Goal: Task Accomplishment & Management: Manage account settings

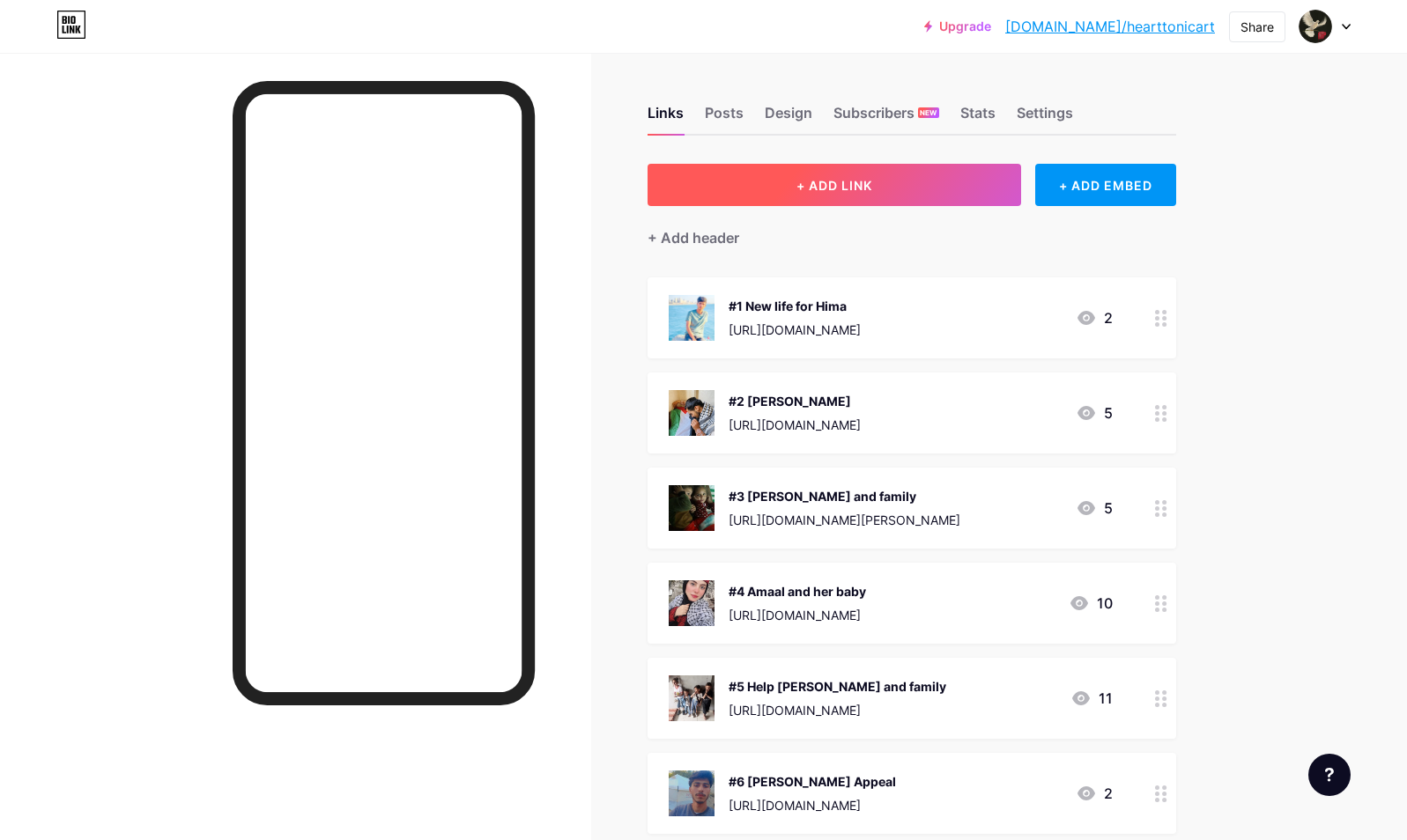
click at [846, 191] on span "+ ADD LINK" at bounding box center [834, 185] width 76 height 15
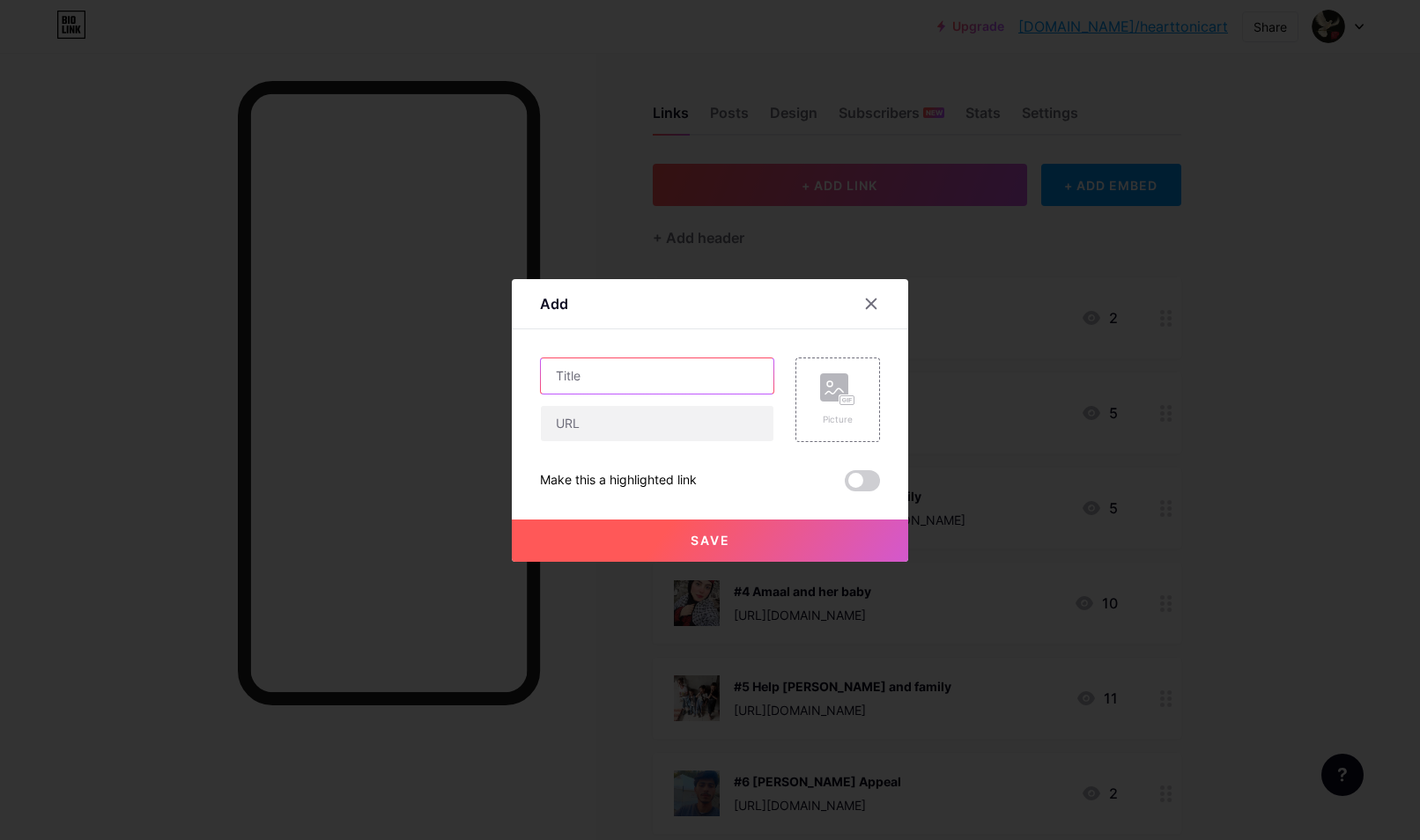
click at [600, 385] on input "text" at bounding box center [657, 376] width 233 height 35
type input "I"
type input "[PERSON_NAME] Evacution"
paste input "[URL][DOMAIN_NAME]"
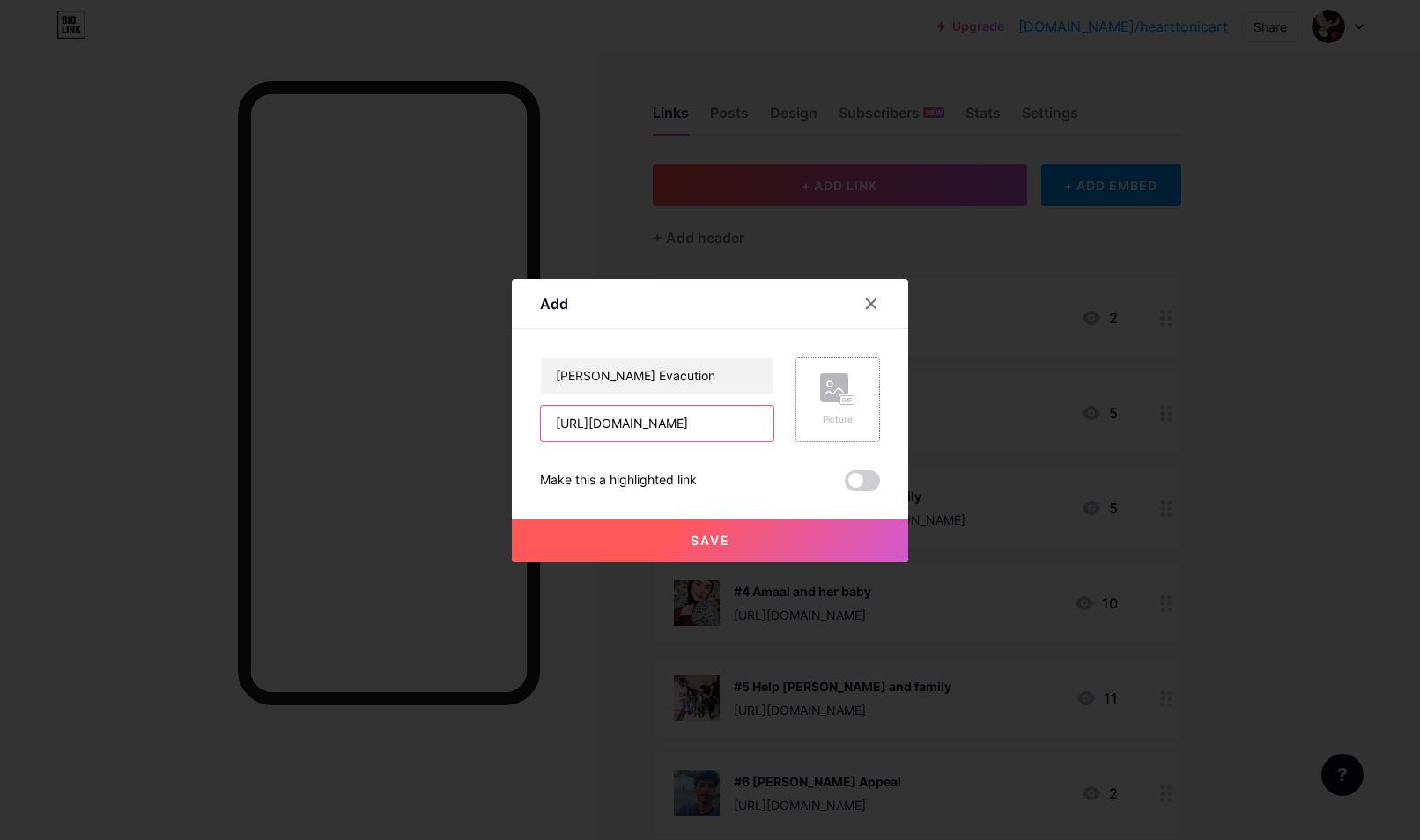
type input "[URL][DOMAIN_NAME]"
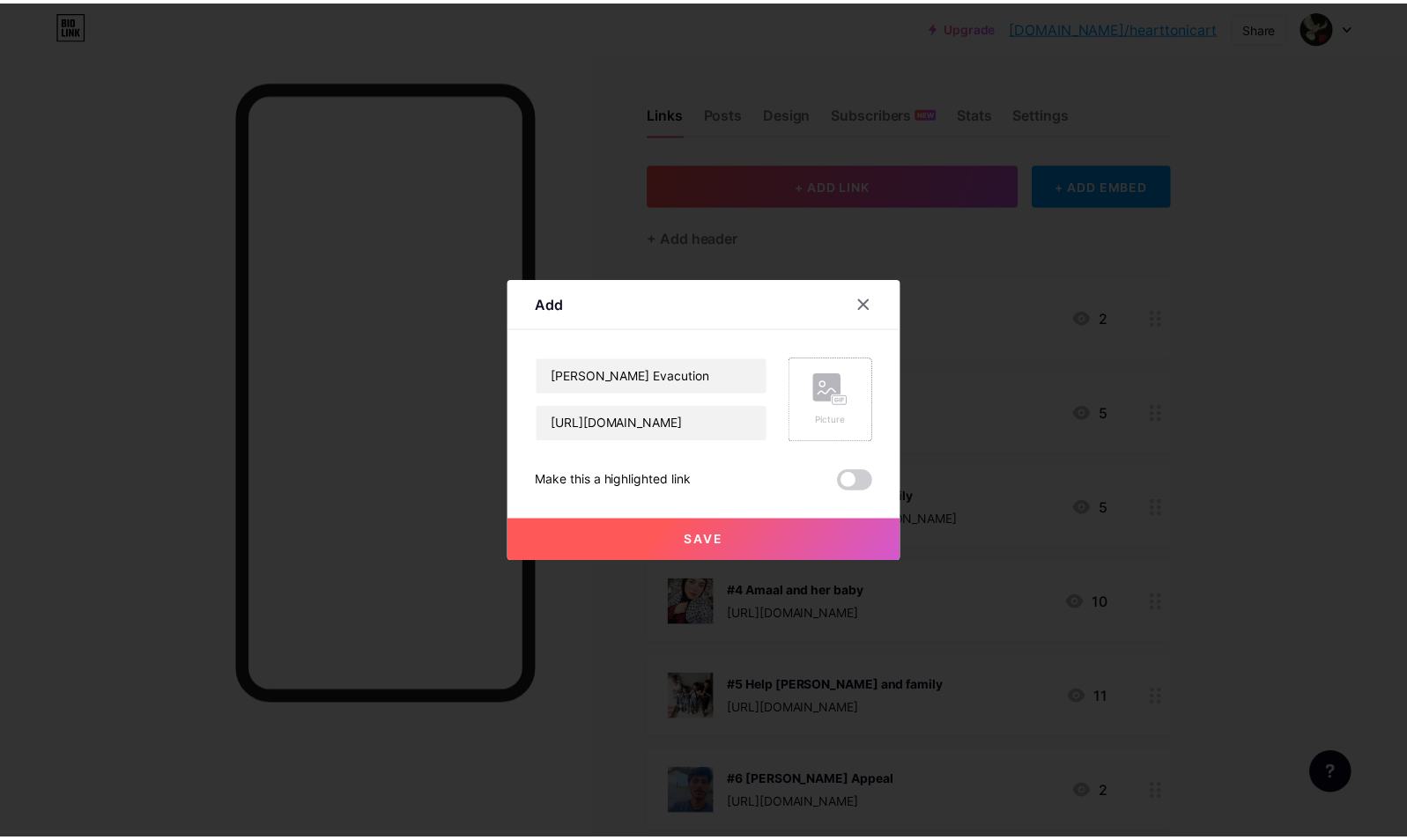
scroll to position [0, 0]
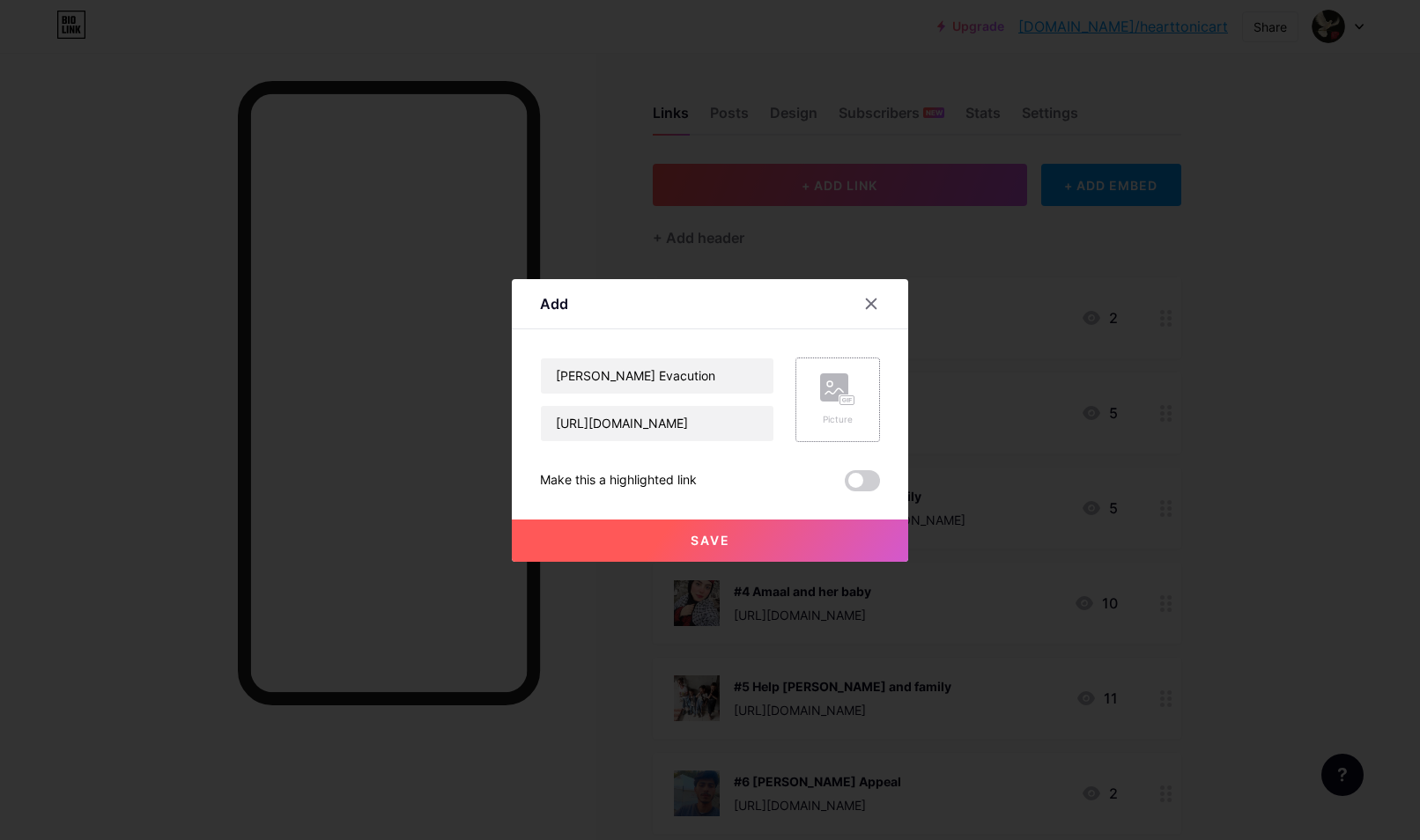
click at [840, 403] on rect at bounding box center [847, 400] width 14 height 9
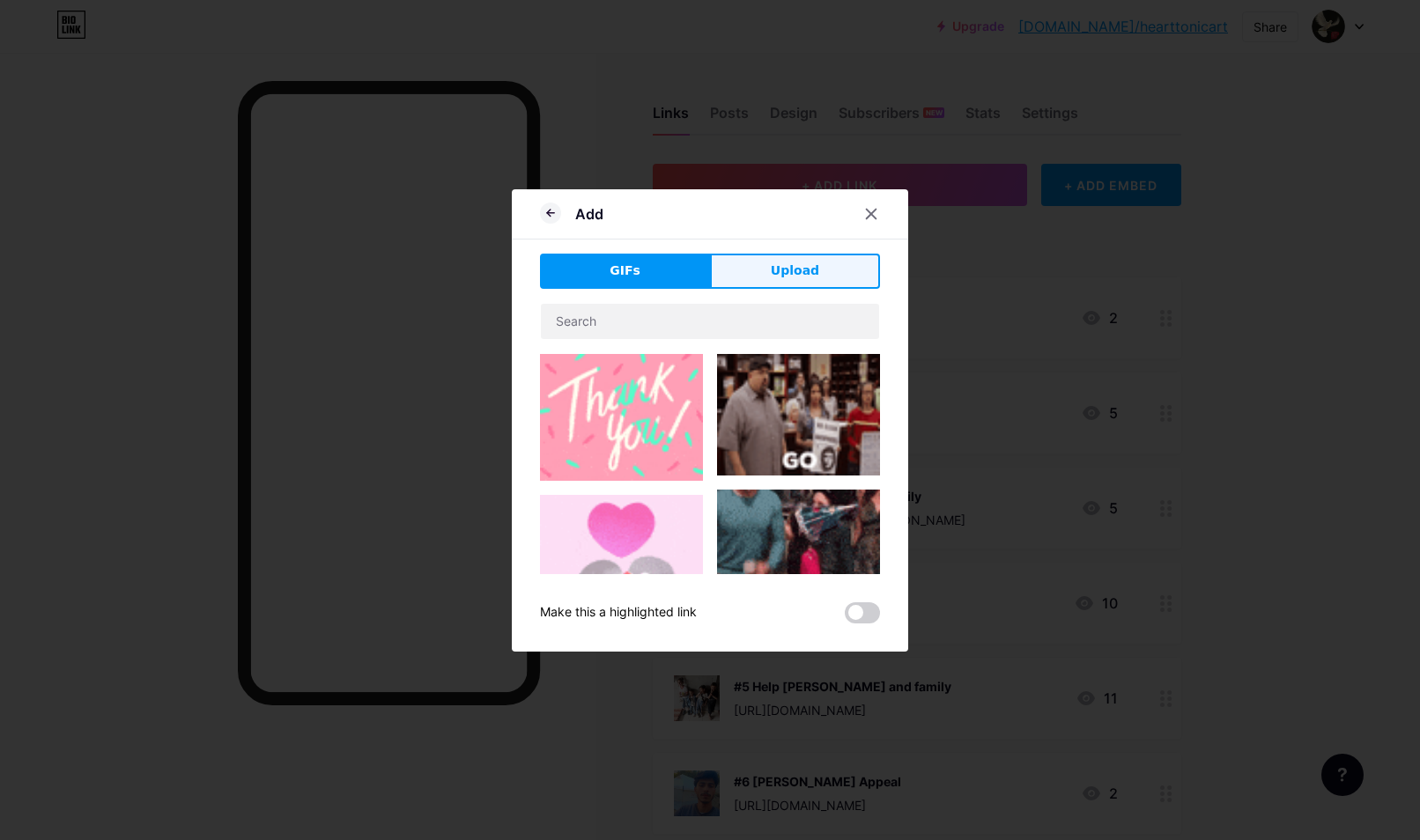
click at [791, 266] on span "Upload" at bounding box center [795, 270] width 49 height 19
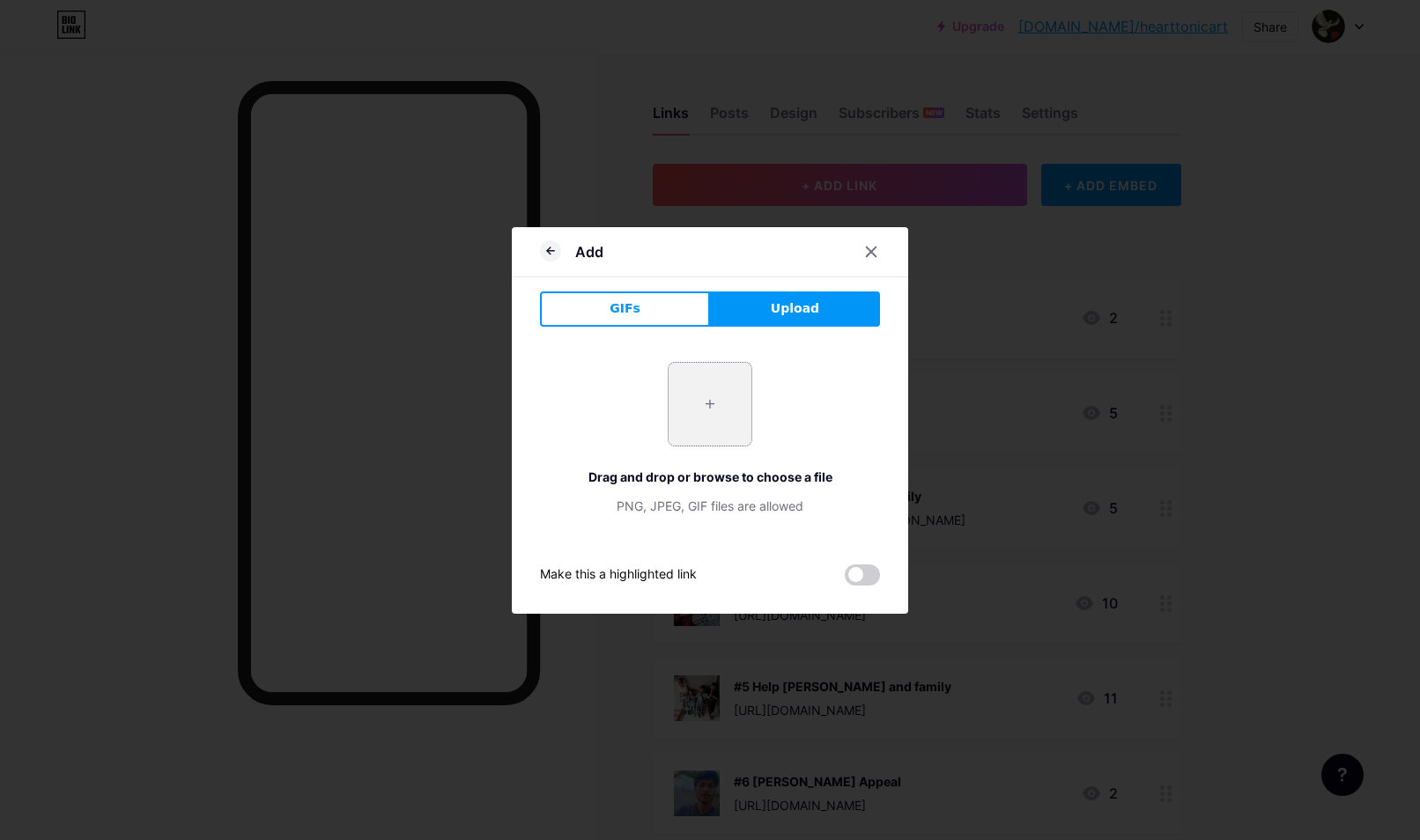
click at [676, 401] on input "file" at bounding box center [710, 405] width 83 height 83
type input "C:\fakepath\6BEC4146-CD78-4363-B811-16C56404D33D (1).jpeg"
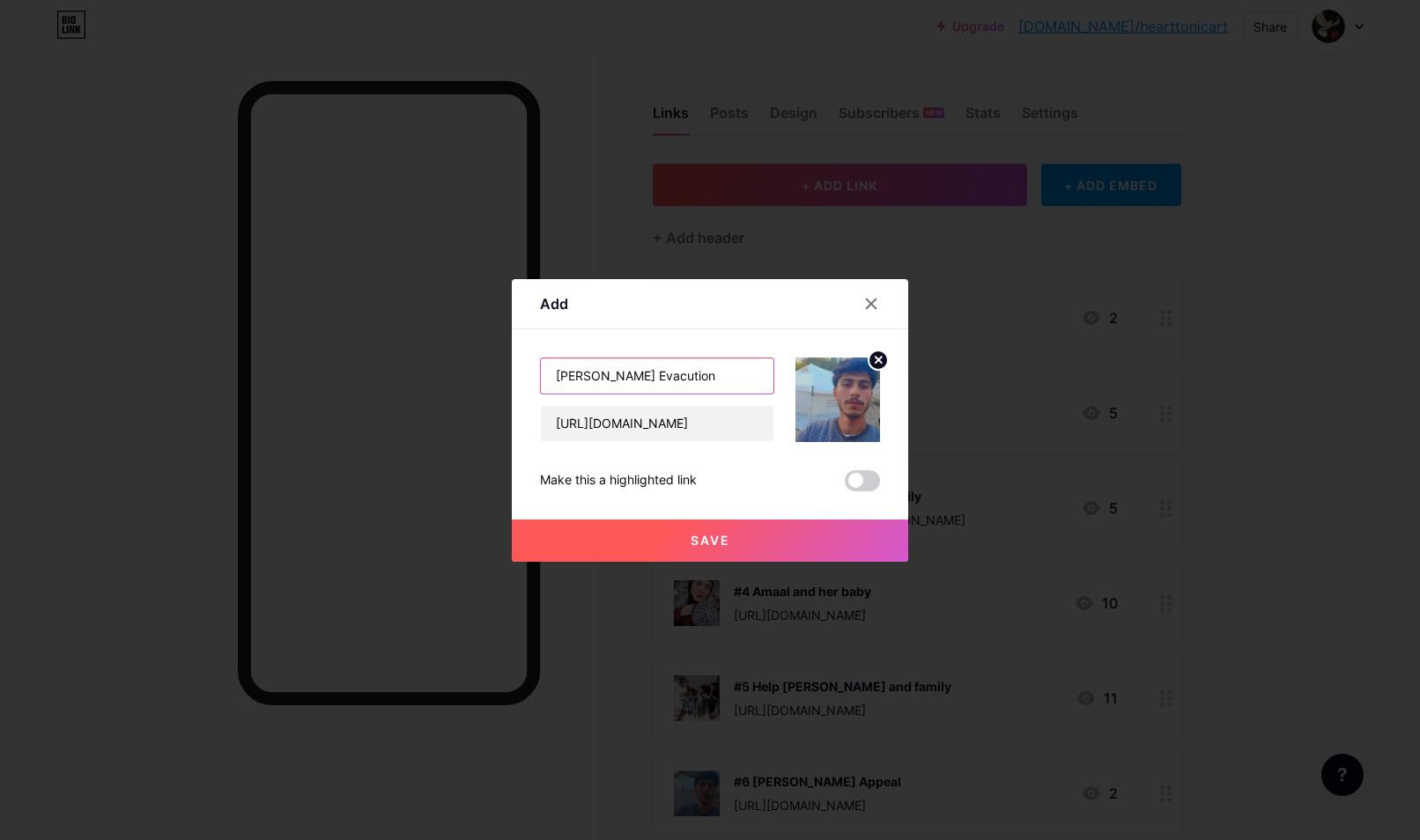
click at [713, 379] on input "[PERSON_NAME] Evacution" at bounding box center [657, 376] width 233 height 35
click at [551, 376] on input "[PERSON_NAME] Evacution!" at bounding box center [657, 376] width 233 height 35
type input "![PERSON_NAME] Evacution!"
click at [855, 472] on span at bounding box center [862, 481] width 35 height 21
click at [845, 485] on input "checkbox" at bounding box center [845, 485] width 0 height 0
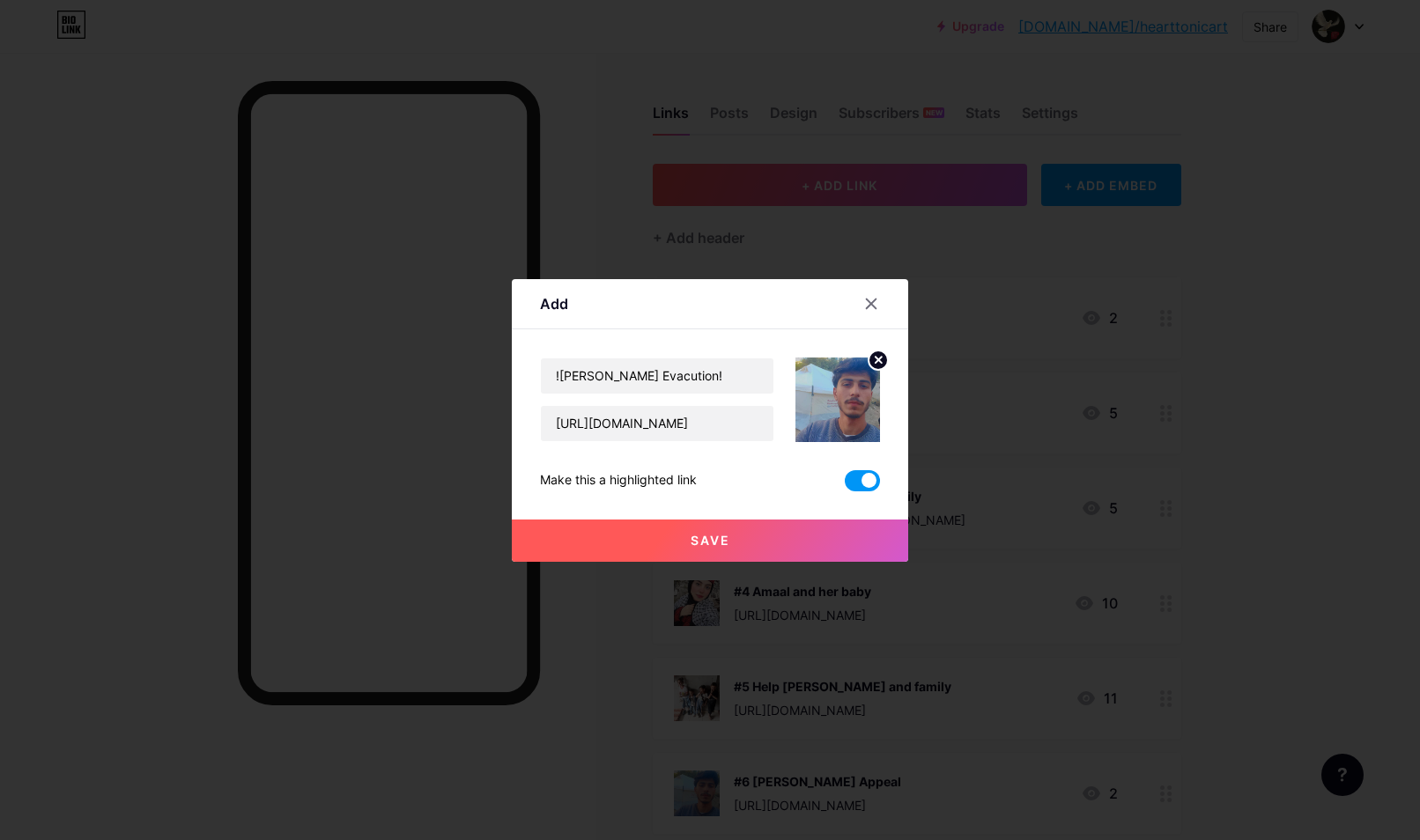
click at [792, 532] on button "Save" at bounding box center [710, 541] width 397 height 42
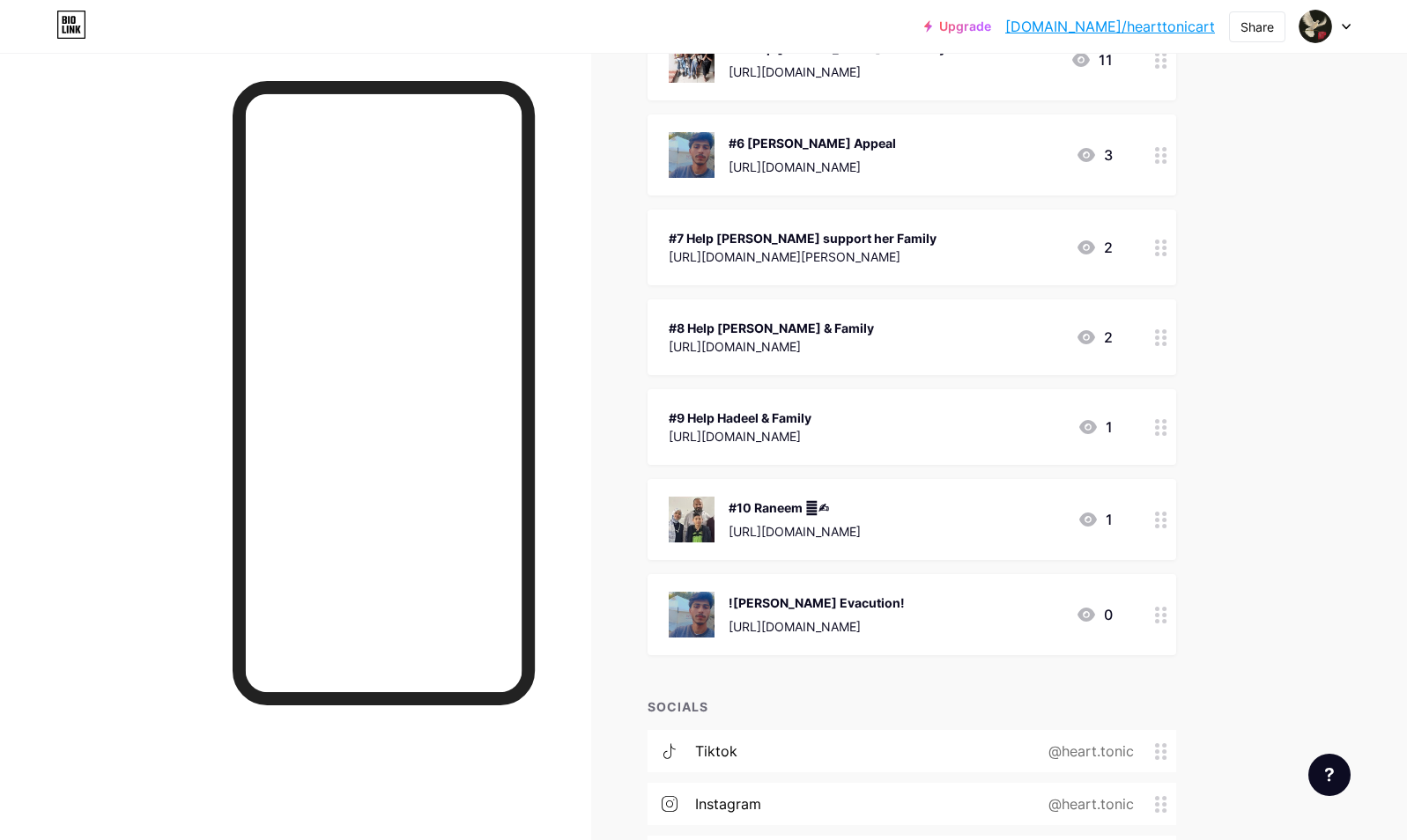
scroll to position [705, 0]
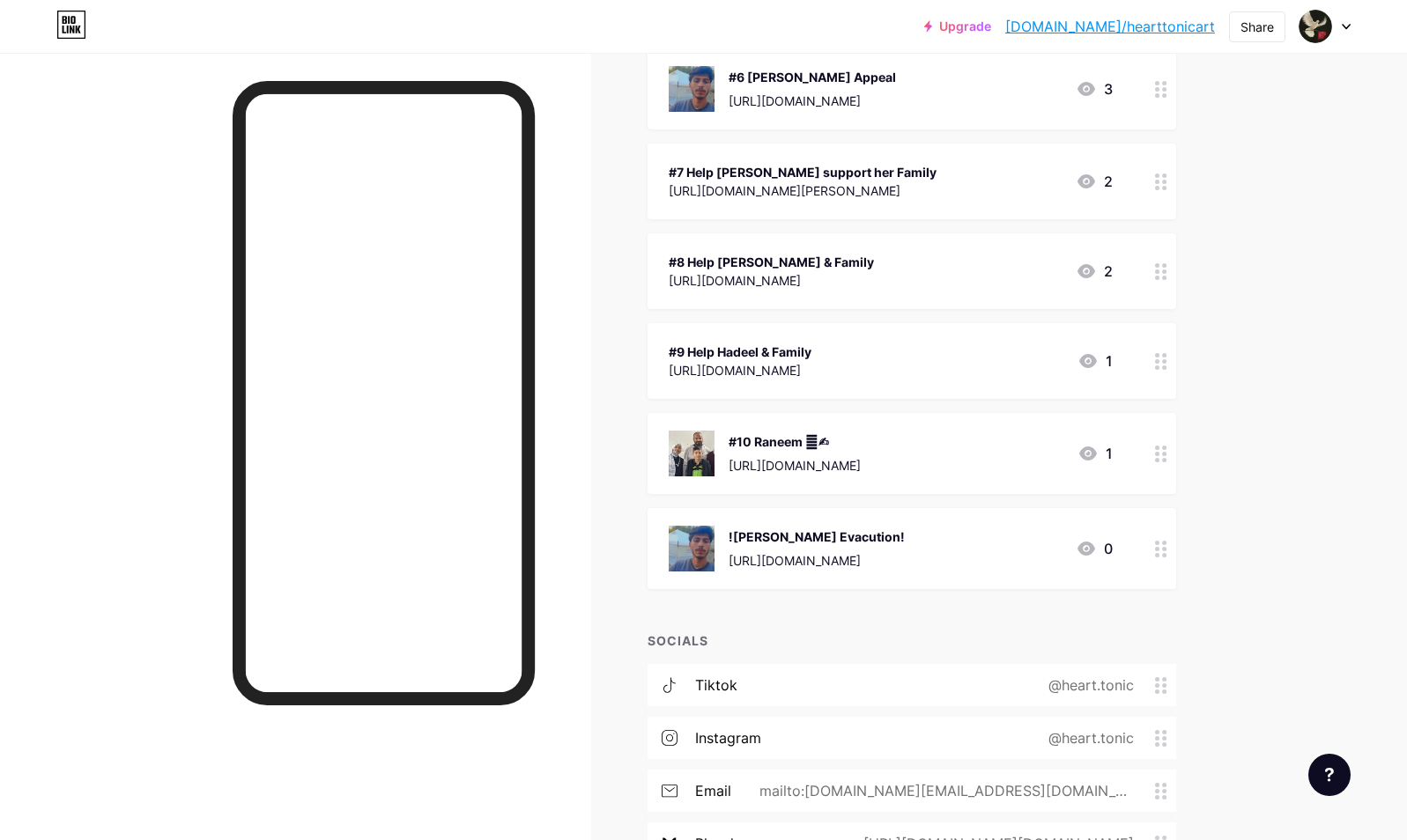
click at [905, 551] on div "[URL][DOMAIN_NAME]" at bounding box center [816, 560] width 176 height 19
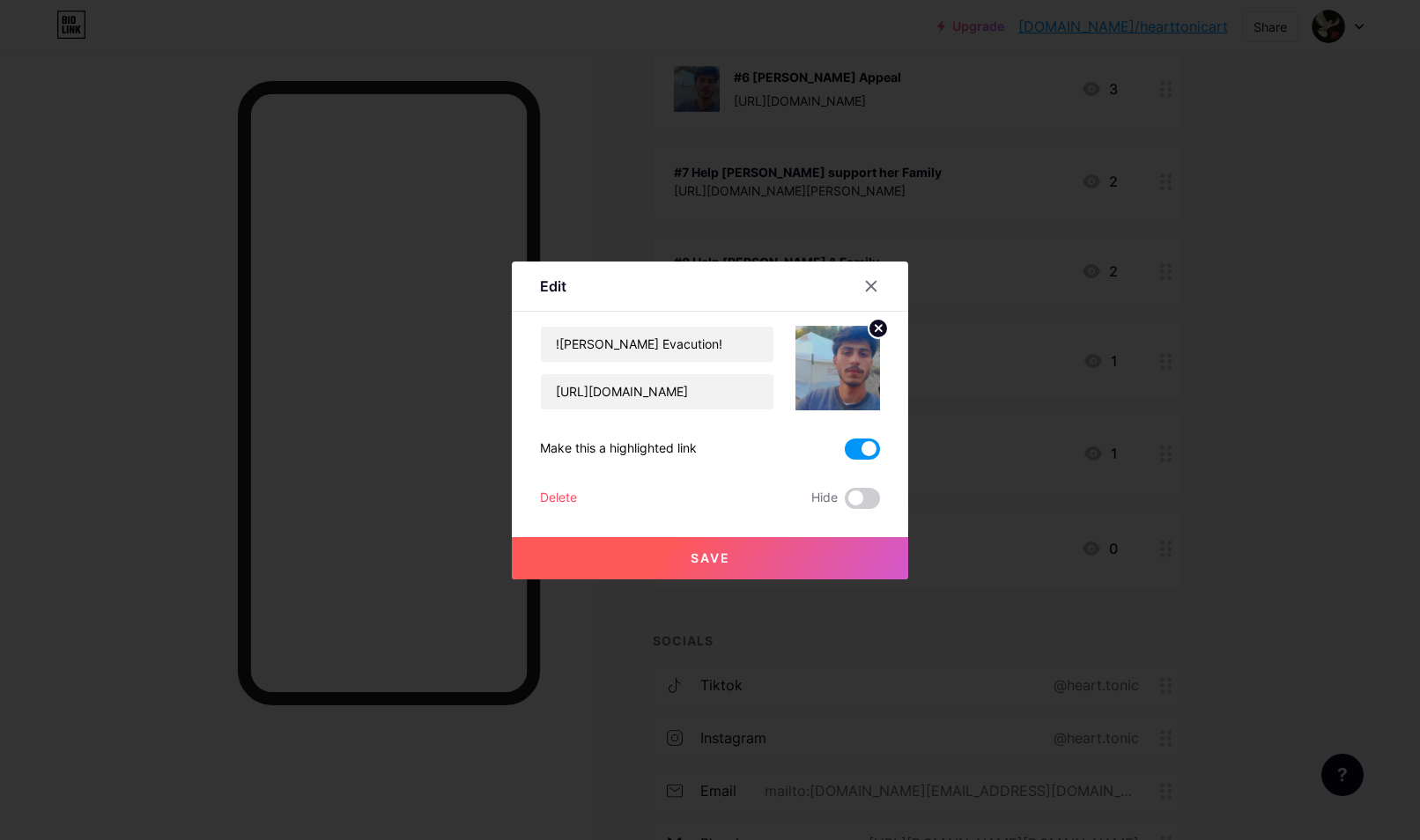
click at [855, 275] on div at bounding box center [882, 286] width 53 height 32
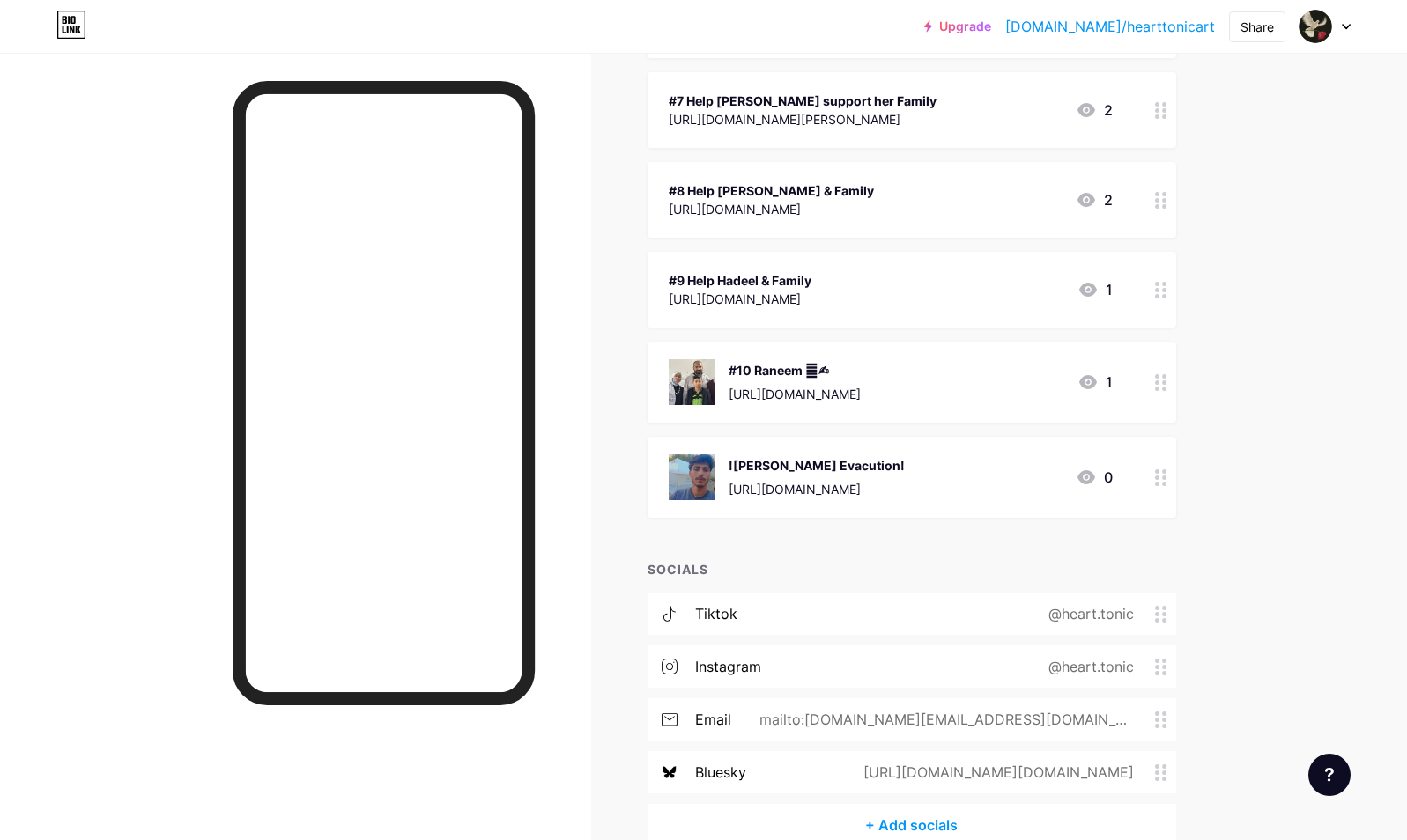
scroll to position [785, 0]
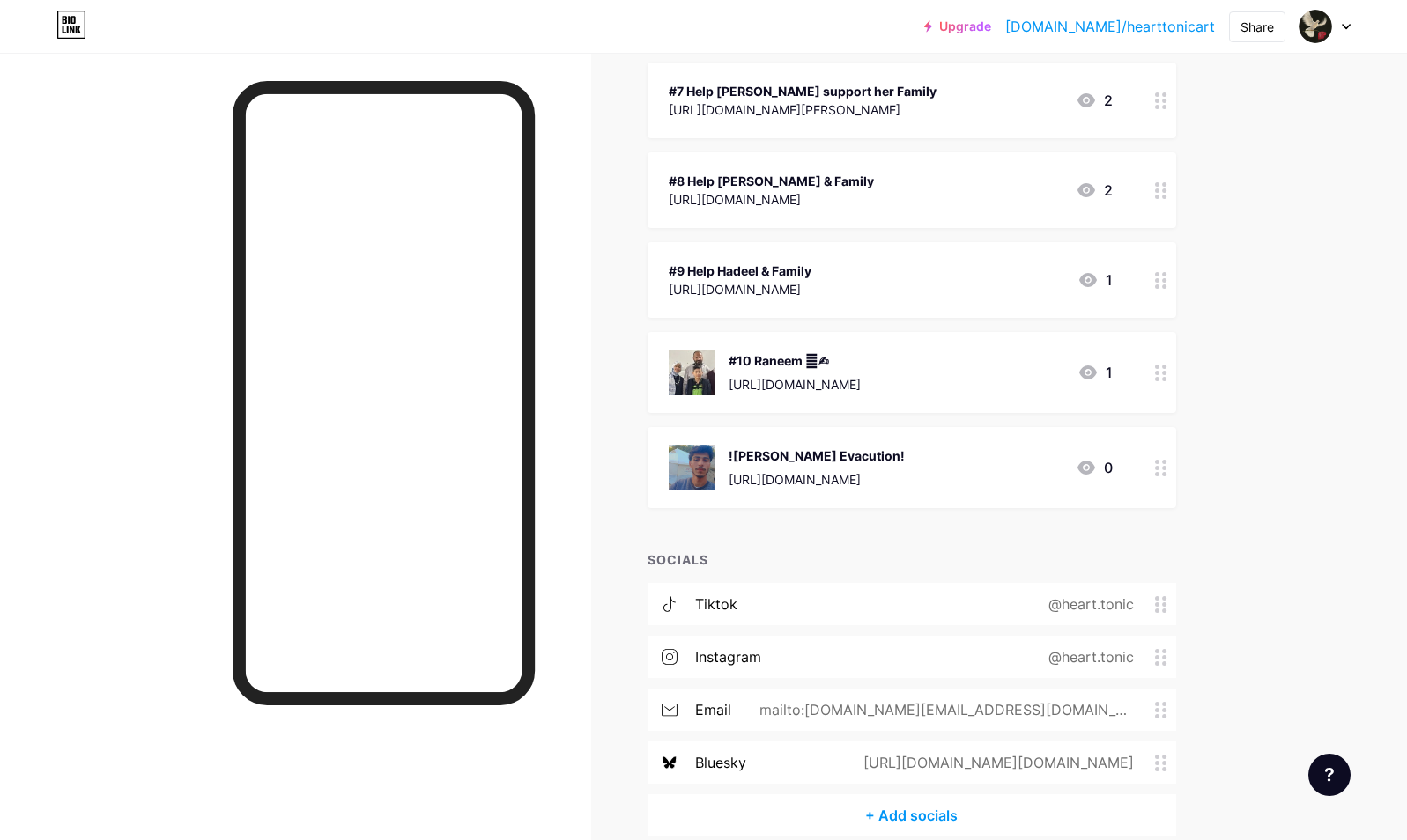
drag, startPoint x: 1153, startPoint y: 579, endPoint x: 955, endPoint y: 550, distance: 200.1
click at [955, 551] on div "SOCIALS" at bounding box center [911, 559] width 529 height 19
click at [834, 467] on div "![PERSON_NAME] Evacution! [URL][DOMAIN_NAME]" at bounding box center [816, 467] width 176 height 46
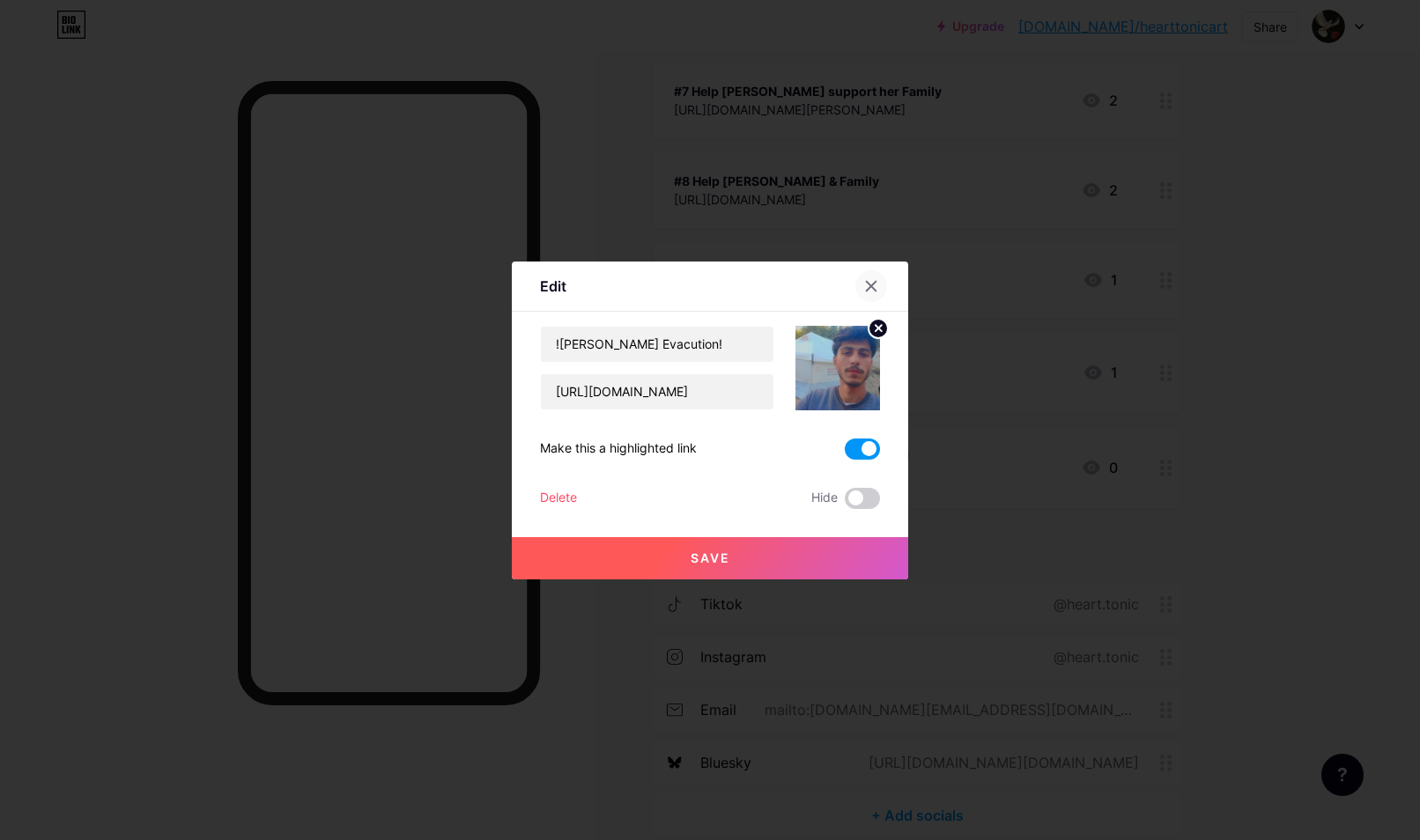
click at [867, 289] on icon at bounding box center [871, 285] width 10 height 10
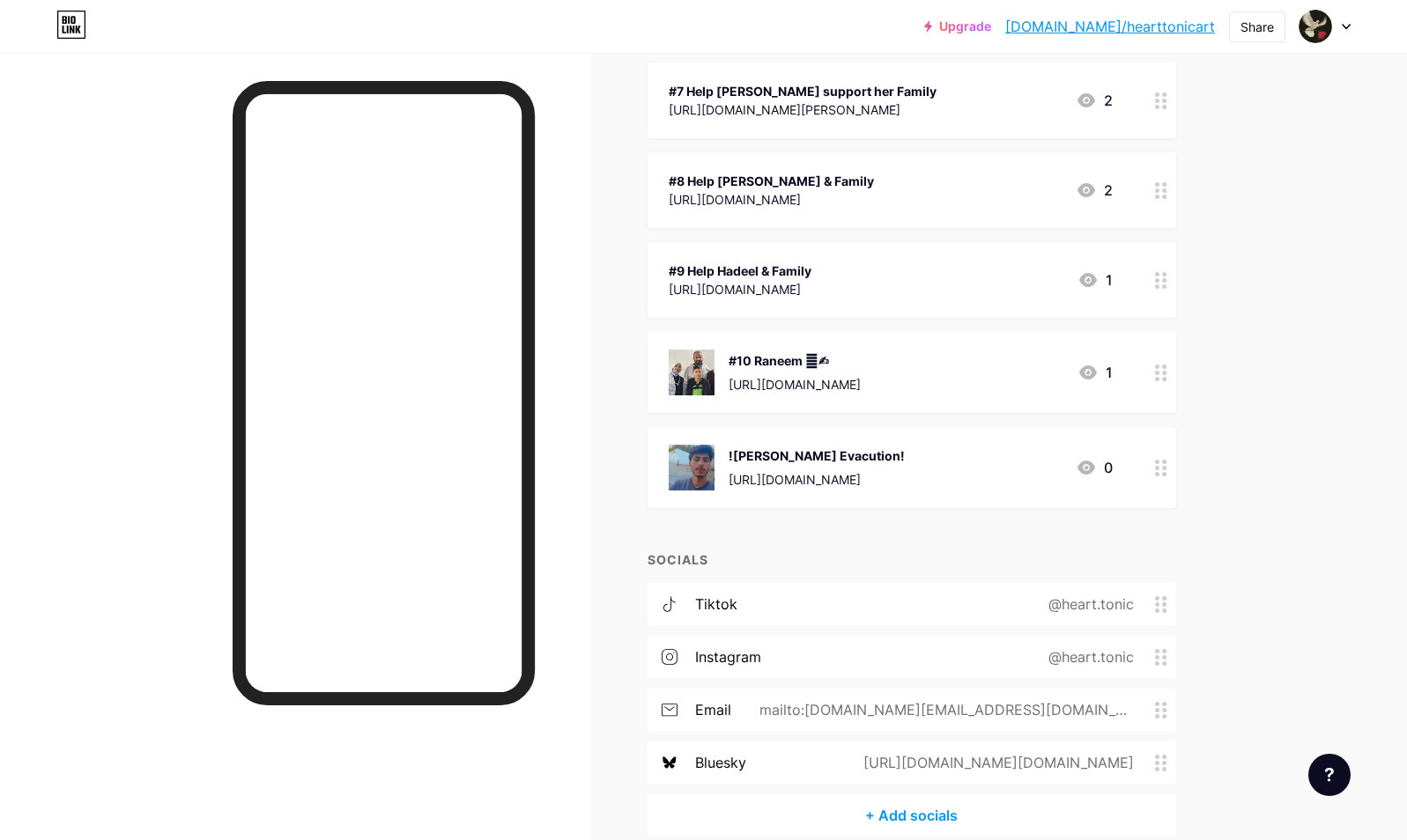
click at [1297, 294] on div "Upgrade [DOMAIN_NAME]/heartt... [DOMAIN_NAME]/hearttonicart Share Switch accoun…" at bounding box center [703, 70] width 1407 height 1710
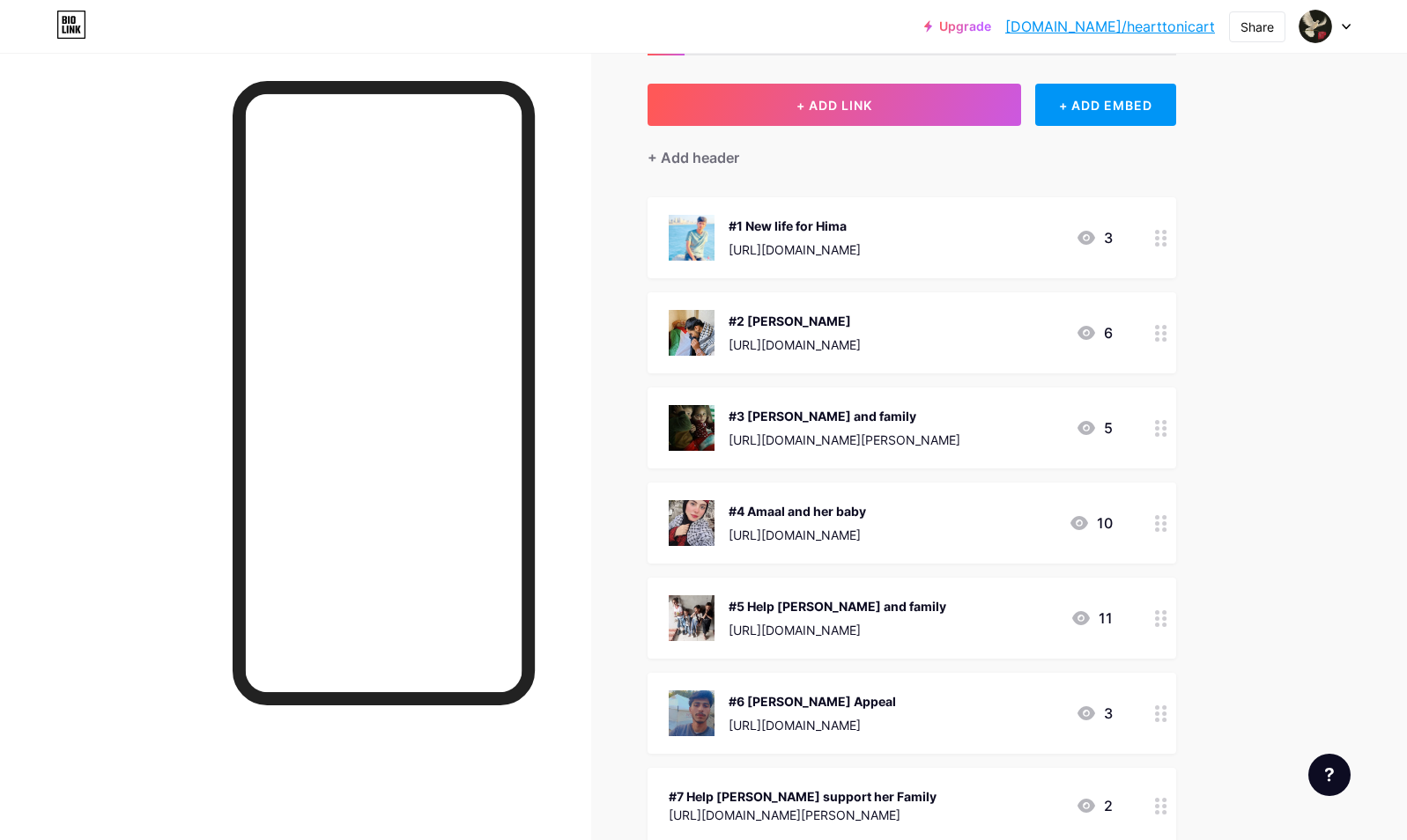
scroll to position [11, 0]
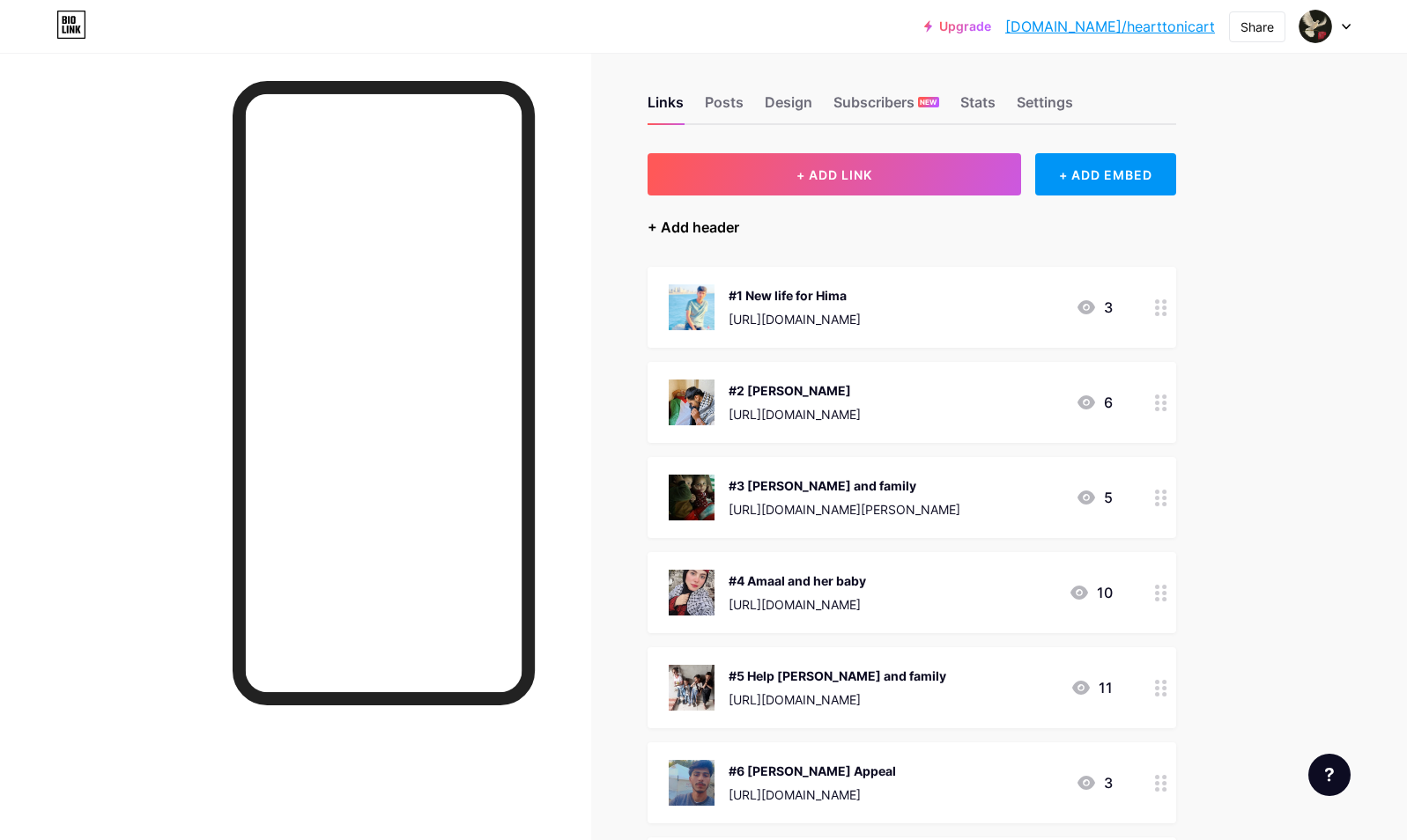
click at [674, 226] on div "+ Add header" at bounding box center [692, 227] width 91 height 21
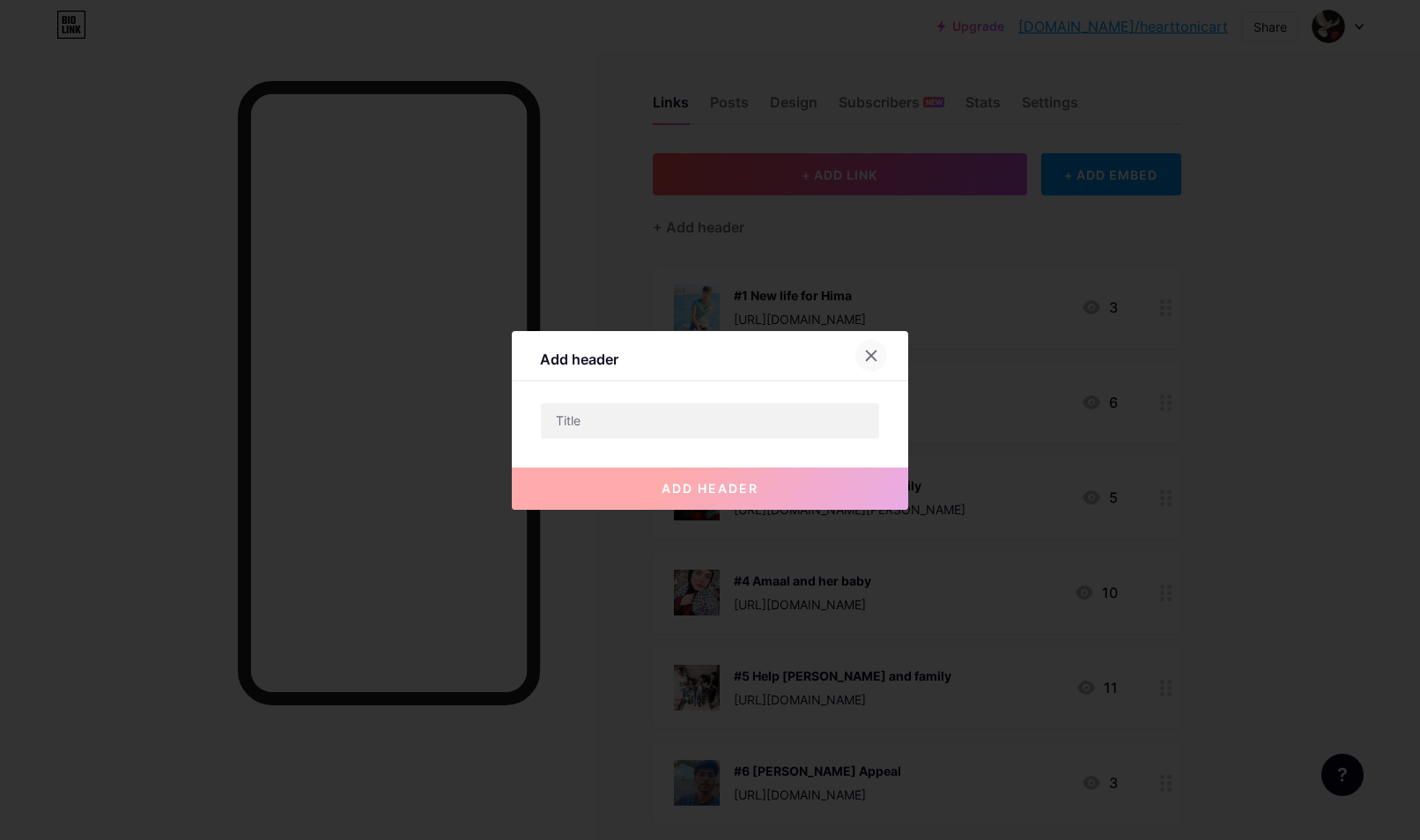
click at [857, 353] on div at bounding box center [871, 356] width 32 height 32
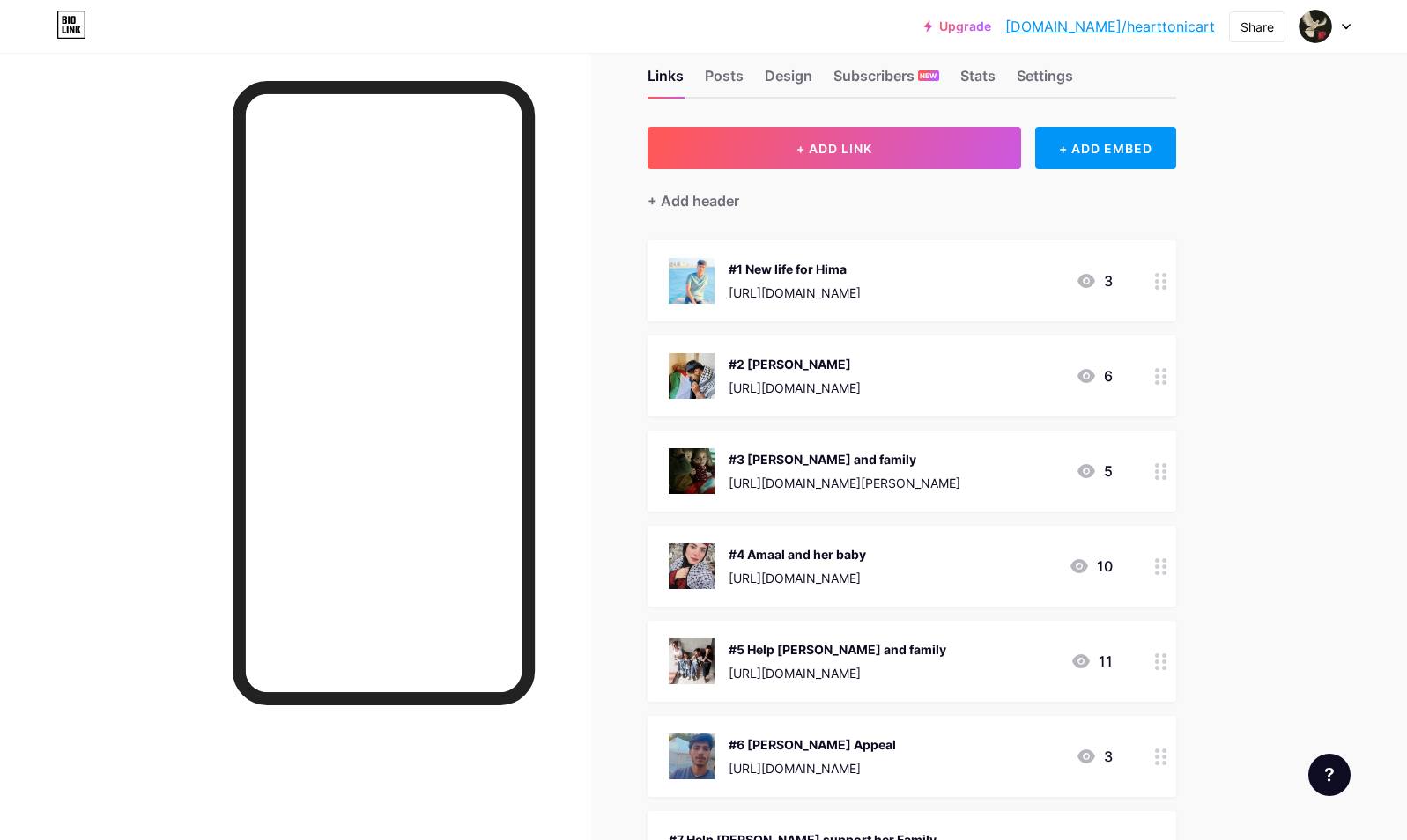
click at [1279, 314] on div "Upgrade [DOMAIN_NAME]/heartt... [DOMAIN_NAME]/hearttonicart Share Switch accoun…" at bounding box center [703, 818] width 1407 height 1710
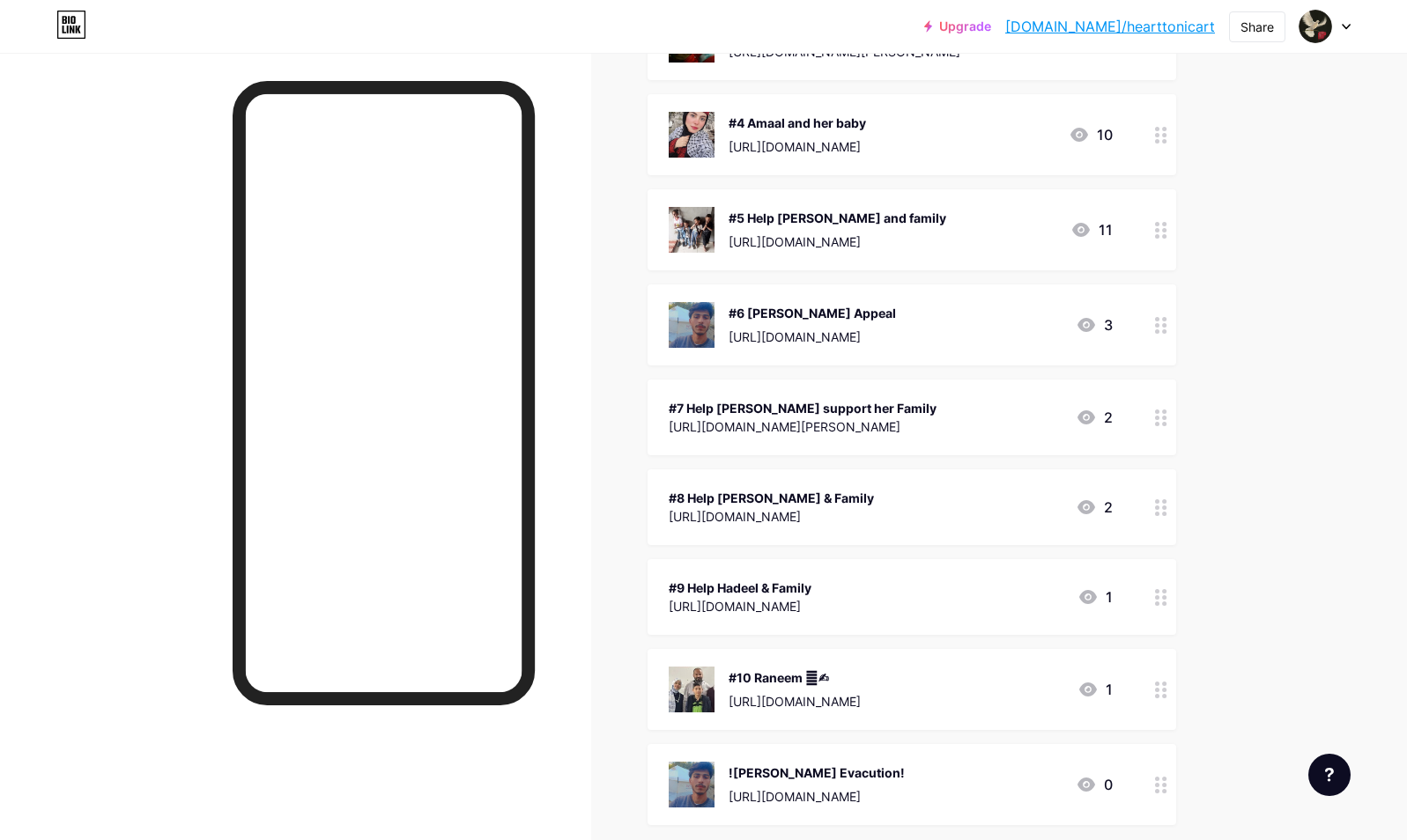
scroll to position [574, 0]
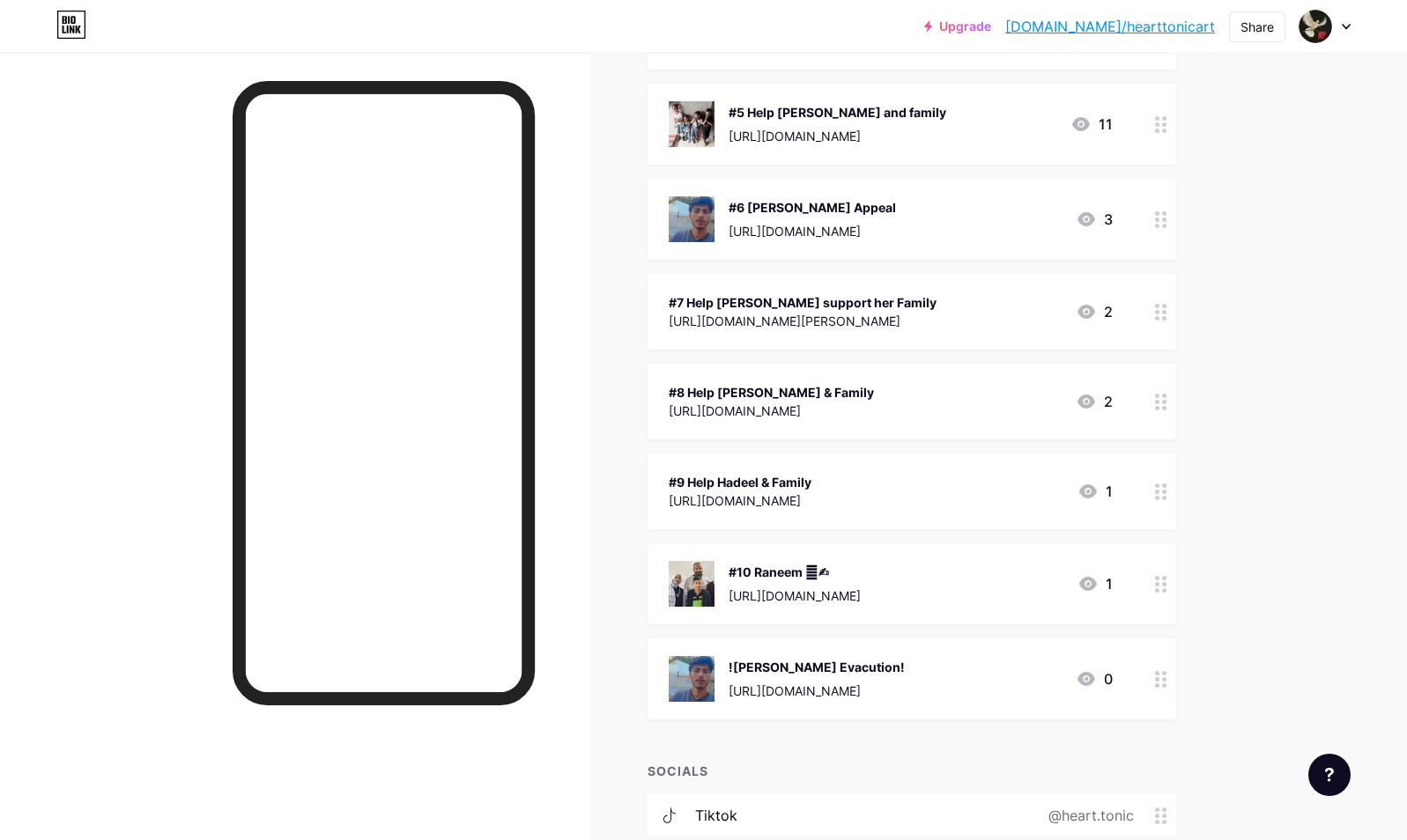
click at [911, 754] on div "+ ADD LINK + ADD EMBED + Add header #1 New life for Hima [URL][DOMAIN_NAME] 3 #…" at bounding box center [911, 319] width 529 height 1459
click at [905, 663] on div "![PERSON_NAME] Evacution!" at bounding box center [816, 667] width 176 height 19
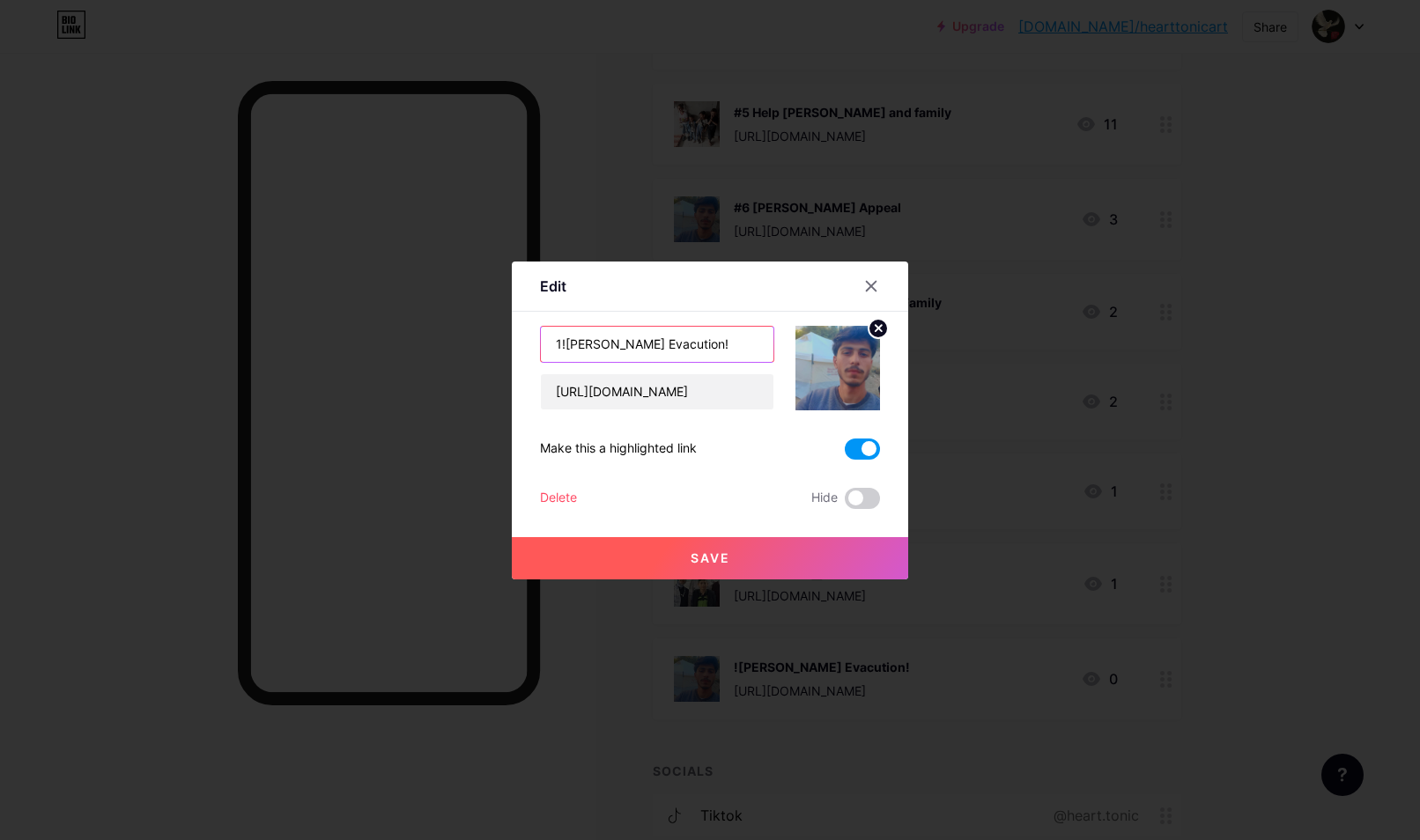
type input "![PERSON_NAME] Evacution!"
click at [867, 286] on icon at bounding box center [871, 285] width 10 height 10
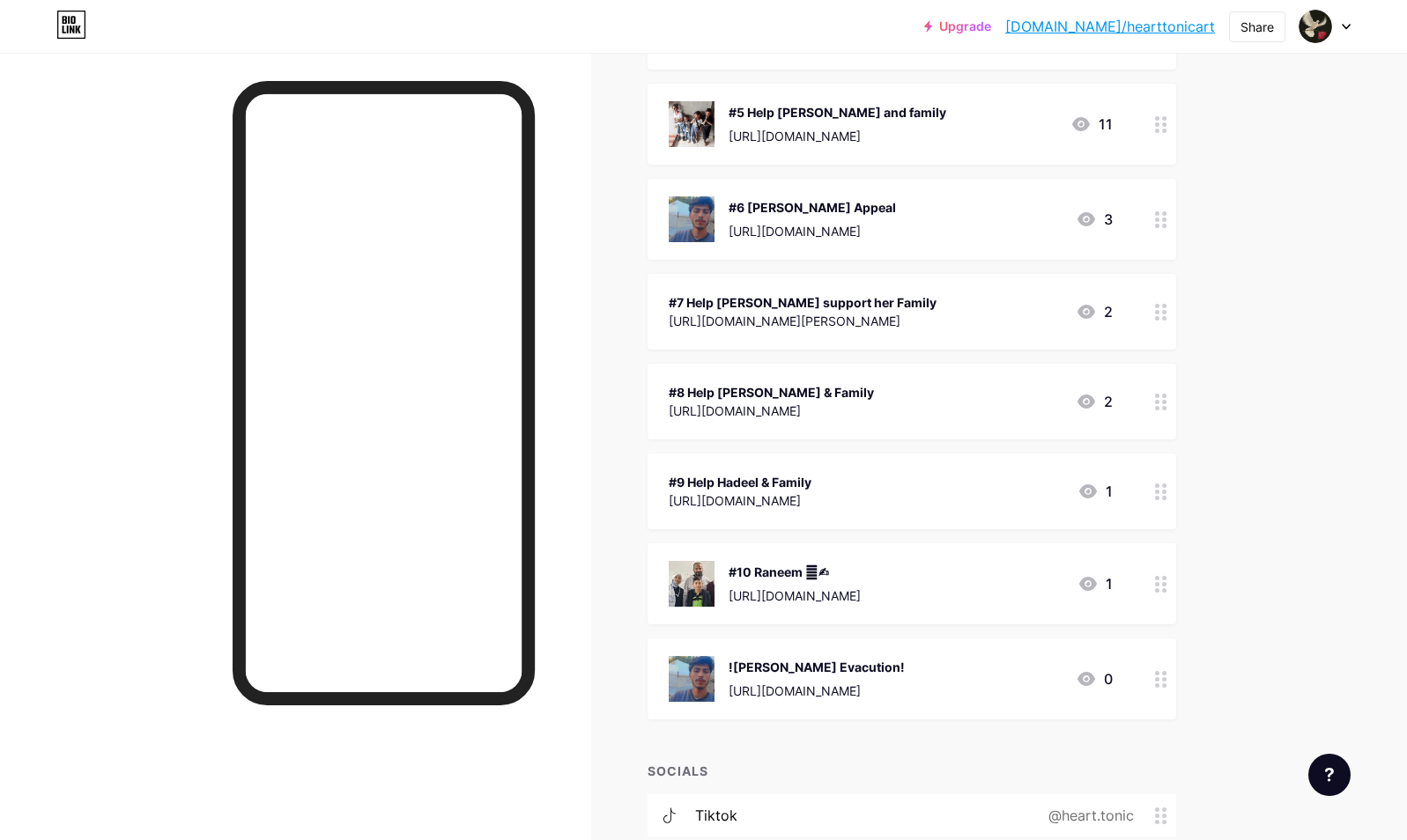
click at [1165, 681] on icon at bounding box center [1161, 679] width 12 height 17
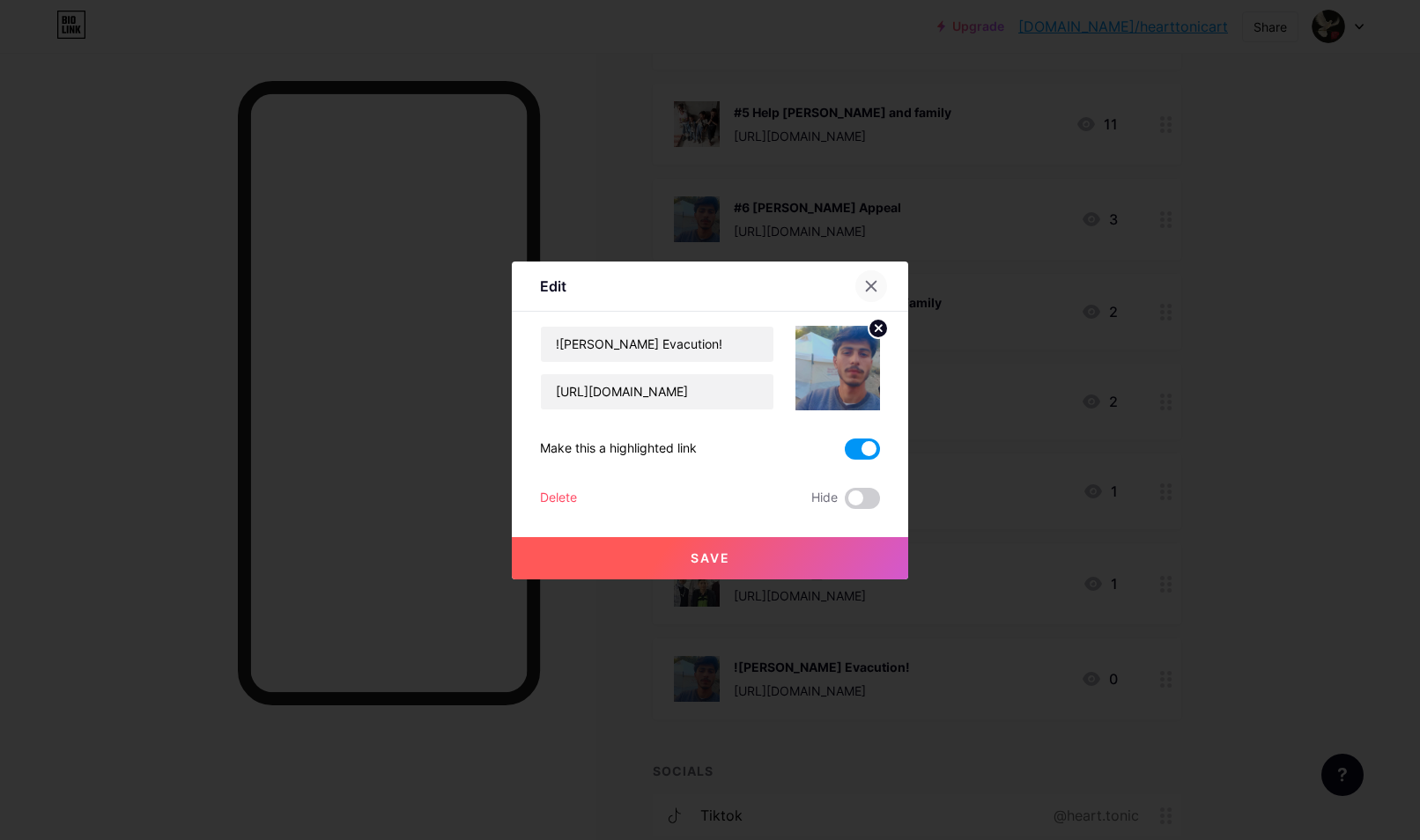
click at [864, 288] on icon at bounding box center [871, 286] width 14 height 14
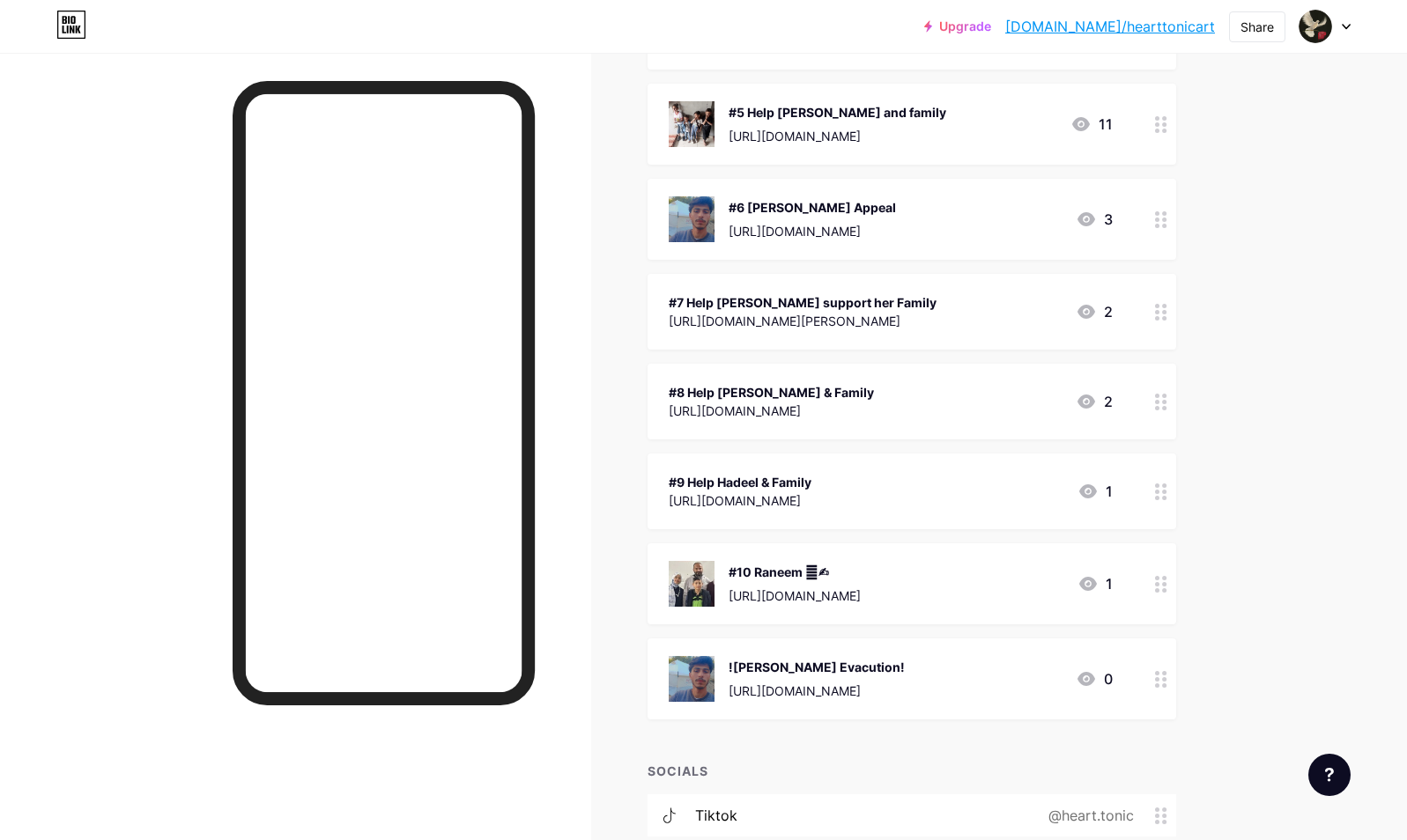
drag, startPoint x: 917, startPoint y: 664, endPoint x: 908, endPoint y: 551, distance: 113.4
drag, startPoint x: 908, startPoint y: 551, endPoint x: 1251, endPoint y: 358, distance: 393.6
click at [1250, 358] on div "Links Posts Design Subscribers NEW Stats Settings + ADD LINK + ADD EMBED + Add …" at bounding box center [625, 307] width 1250 height 1657
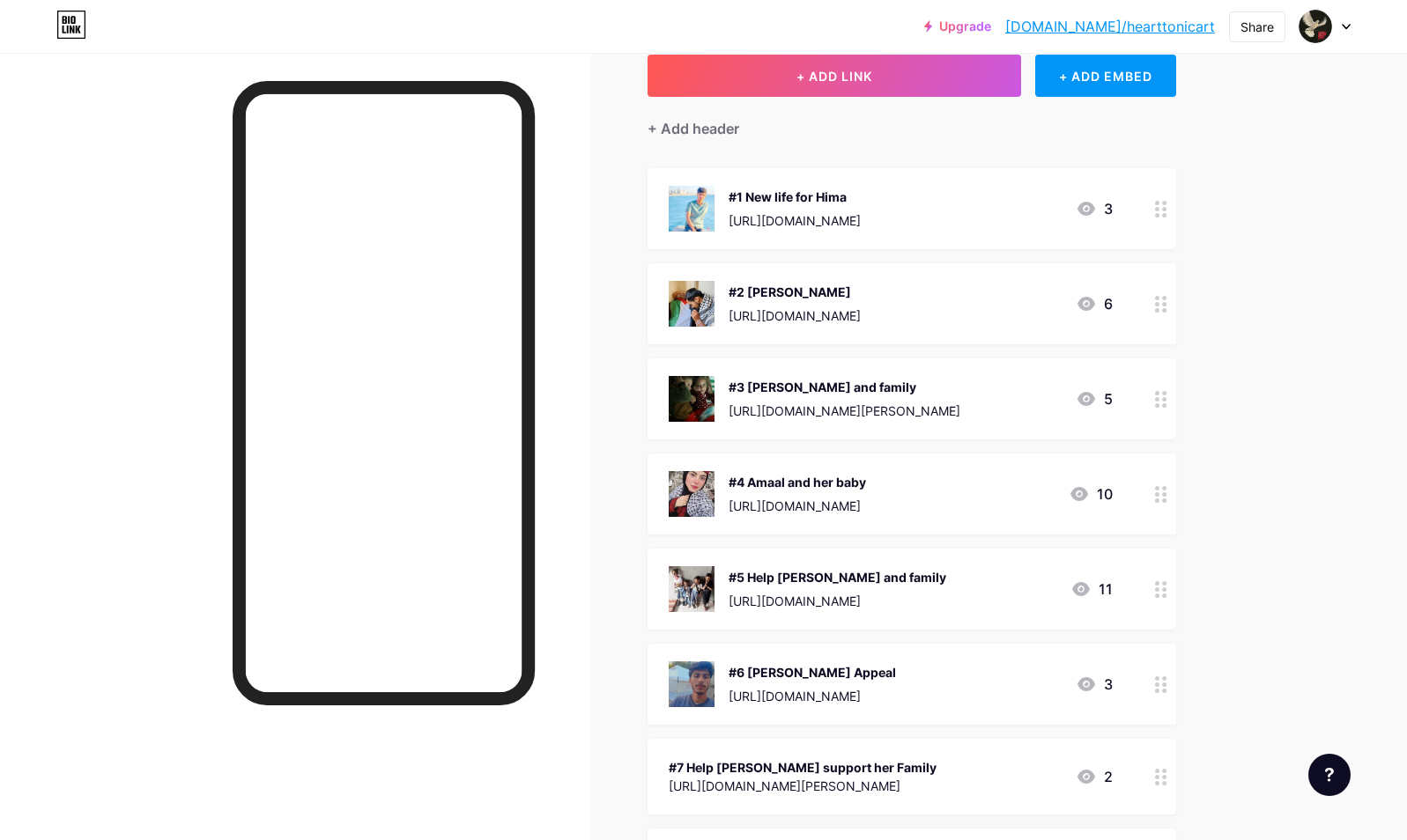
scroll to position [11, 0]
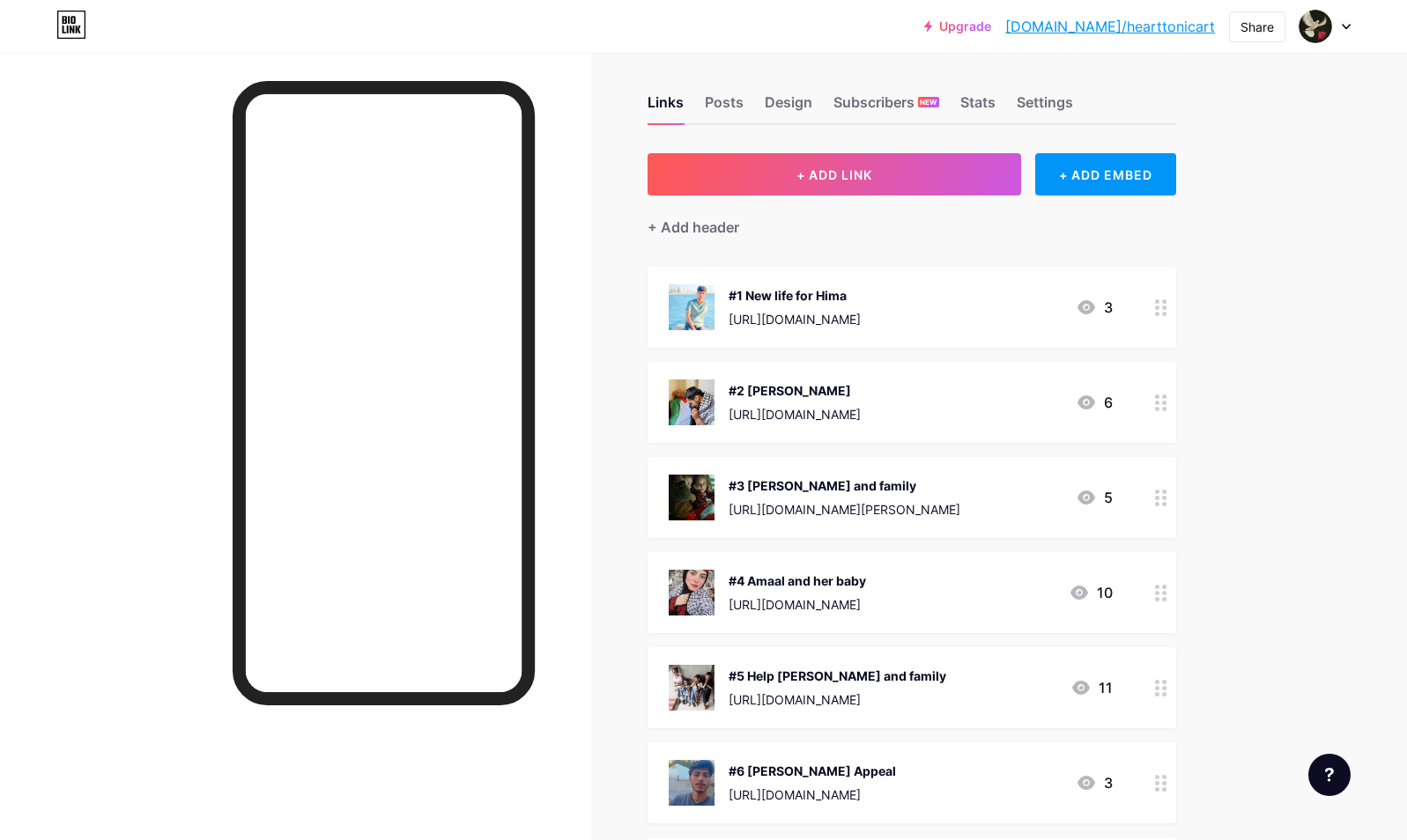
click at [856, 323] on div "[URL][DOMAIN_NAME]" at bounding box center [794, 319] width 132 height 19
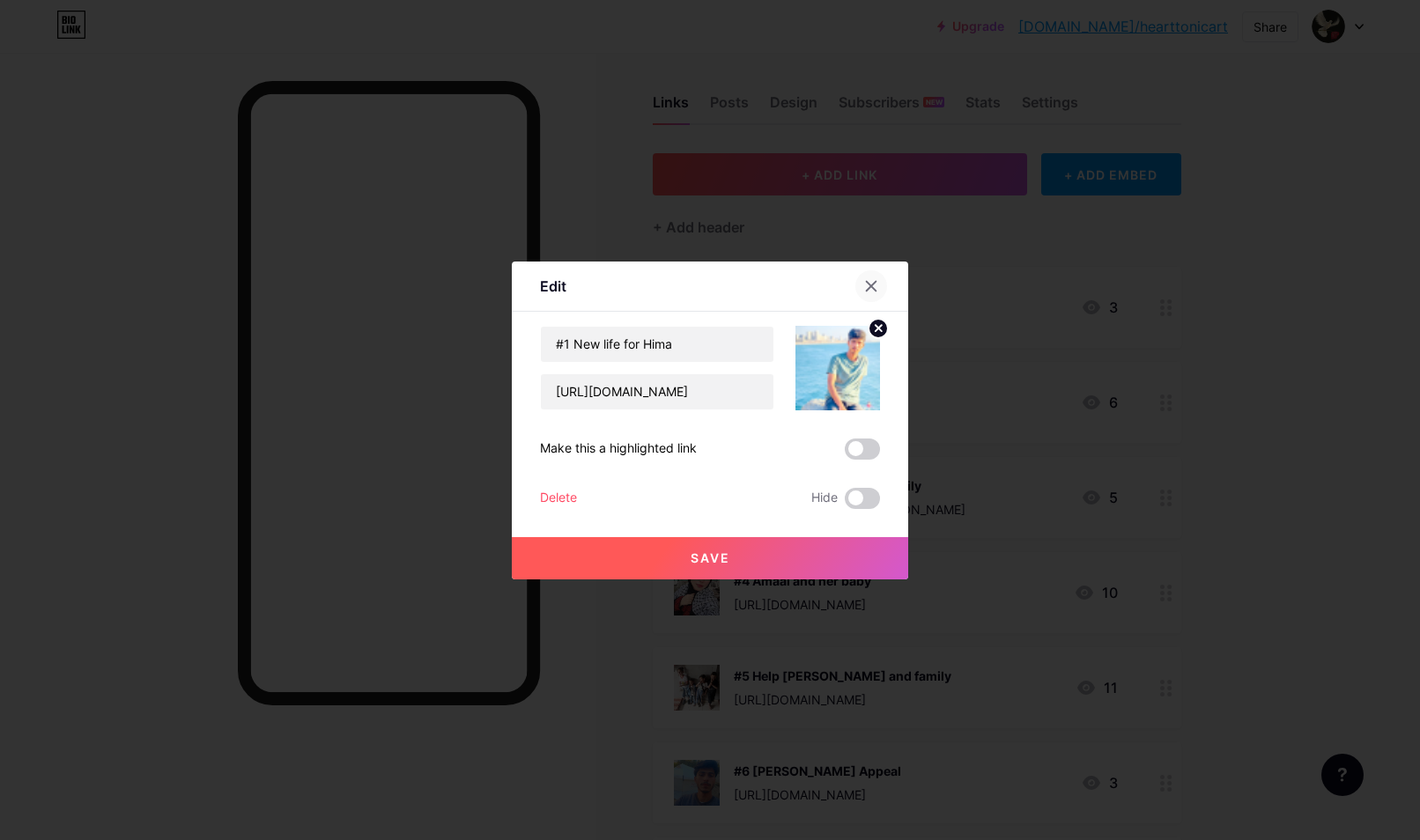
click at [864, 289] on icon at bounding box center [871, 286] width 14 height 14
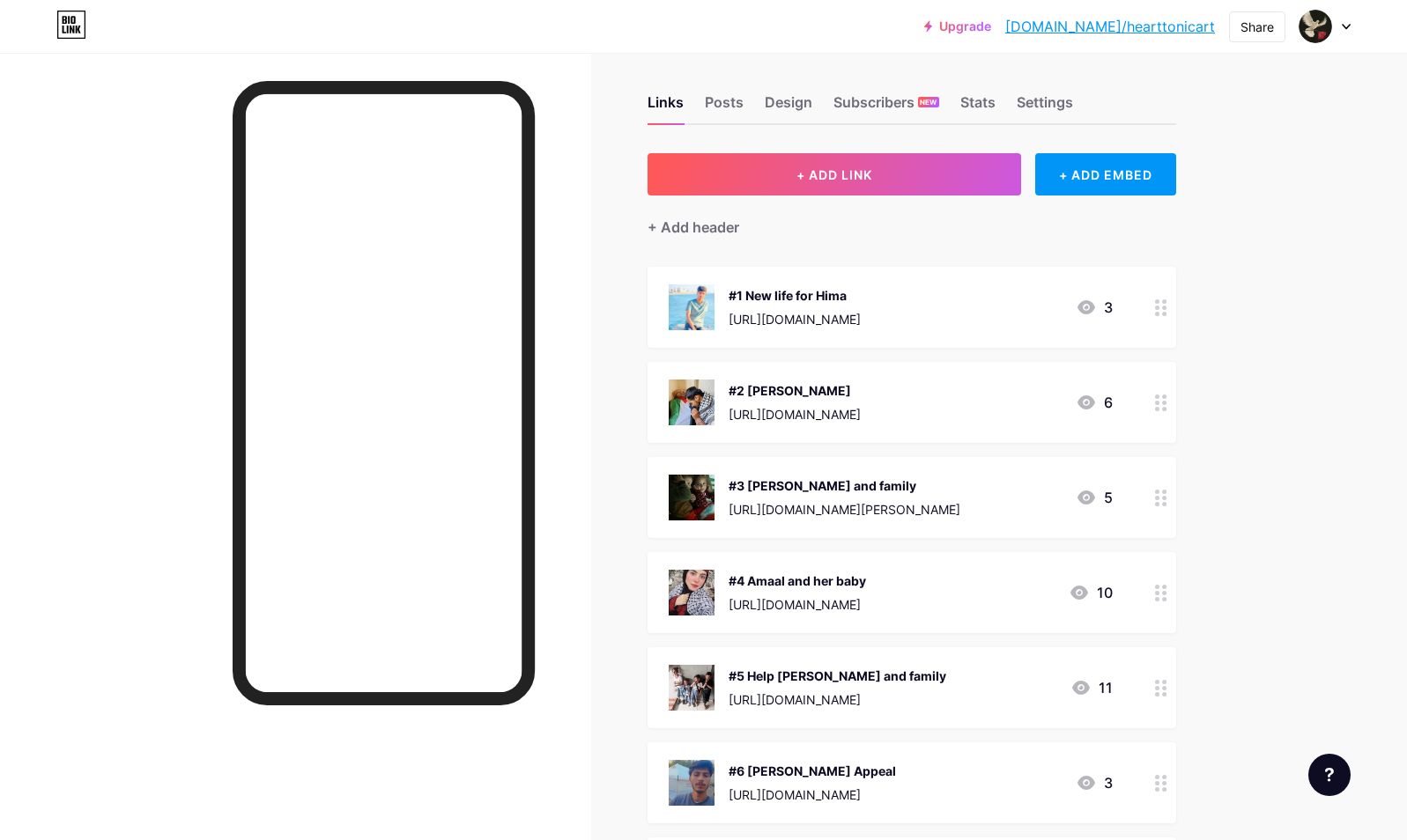
click at [835, 290] on div "#1 New life for Hima" at bounding box center [794, 295] width 132 height 19
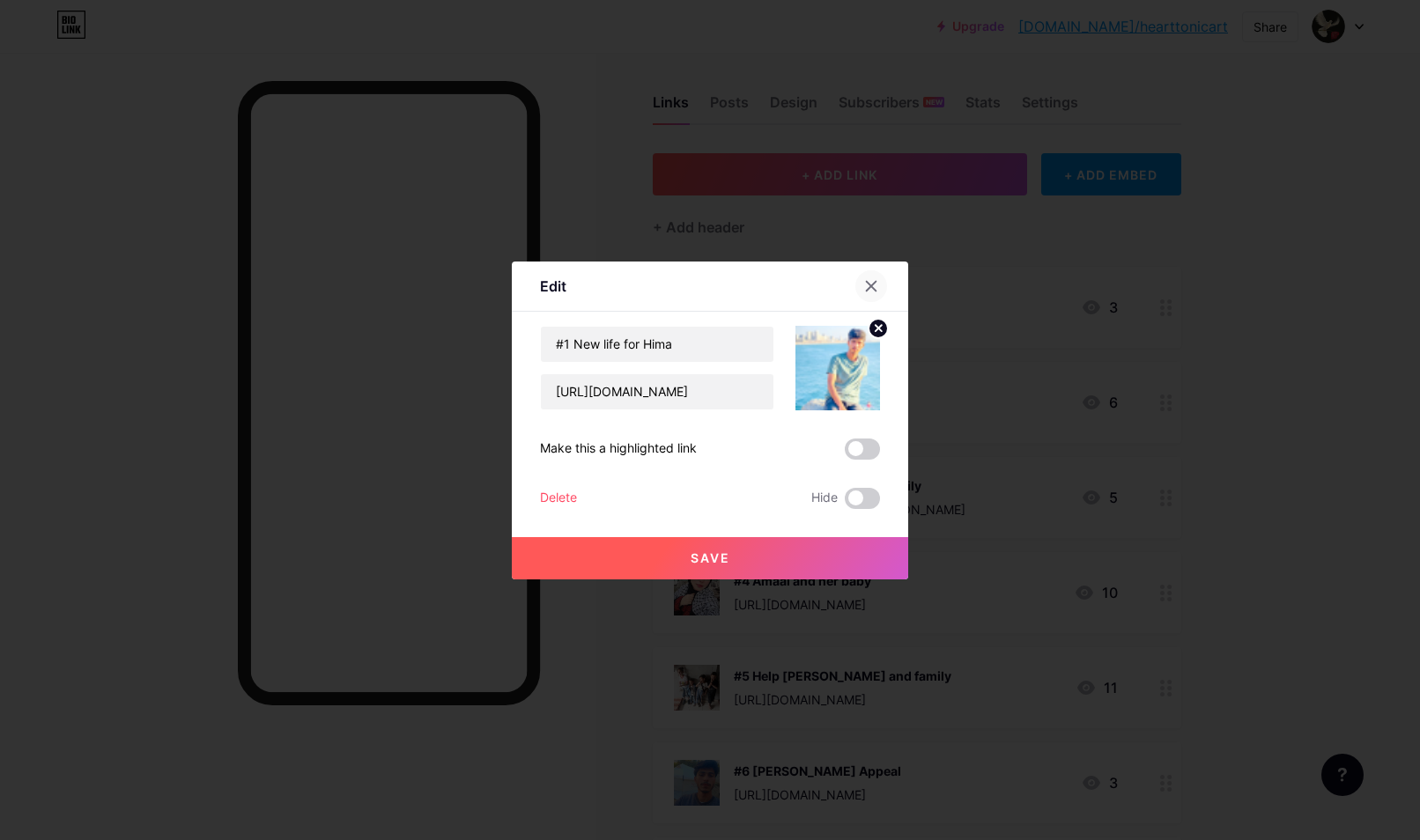
click at [866, 274] on div at bounding box center [871, 286] width 32 height 32
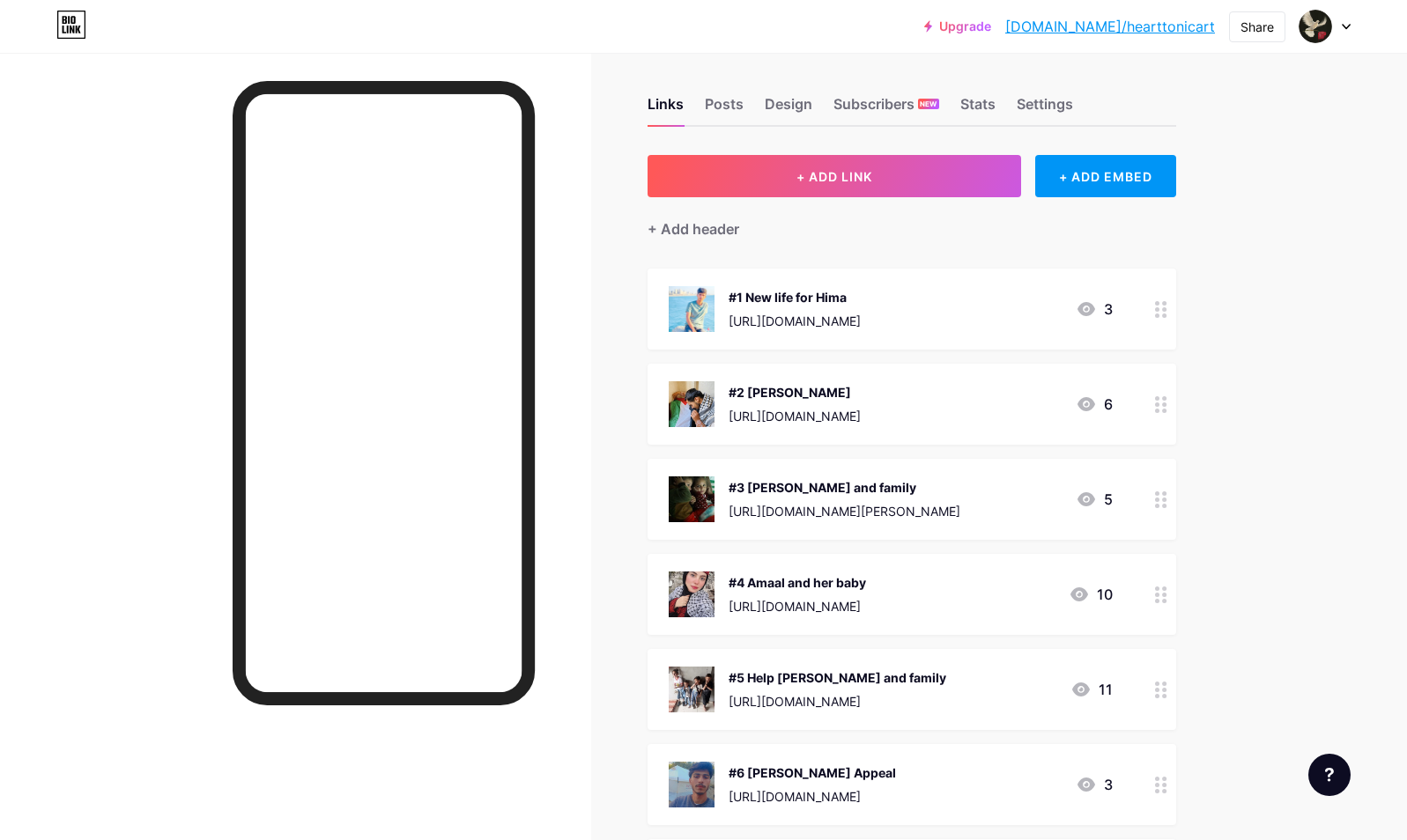
scroll to position [0, 0]
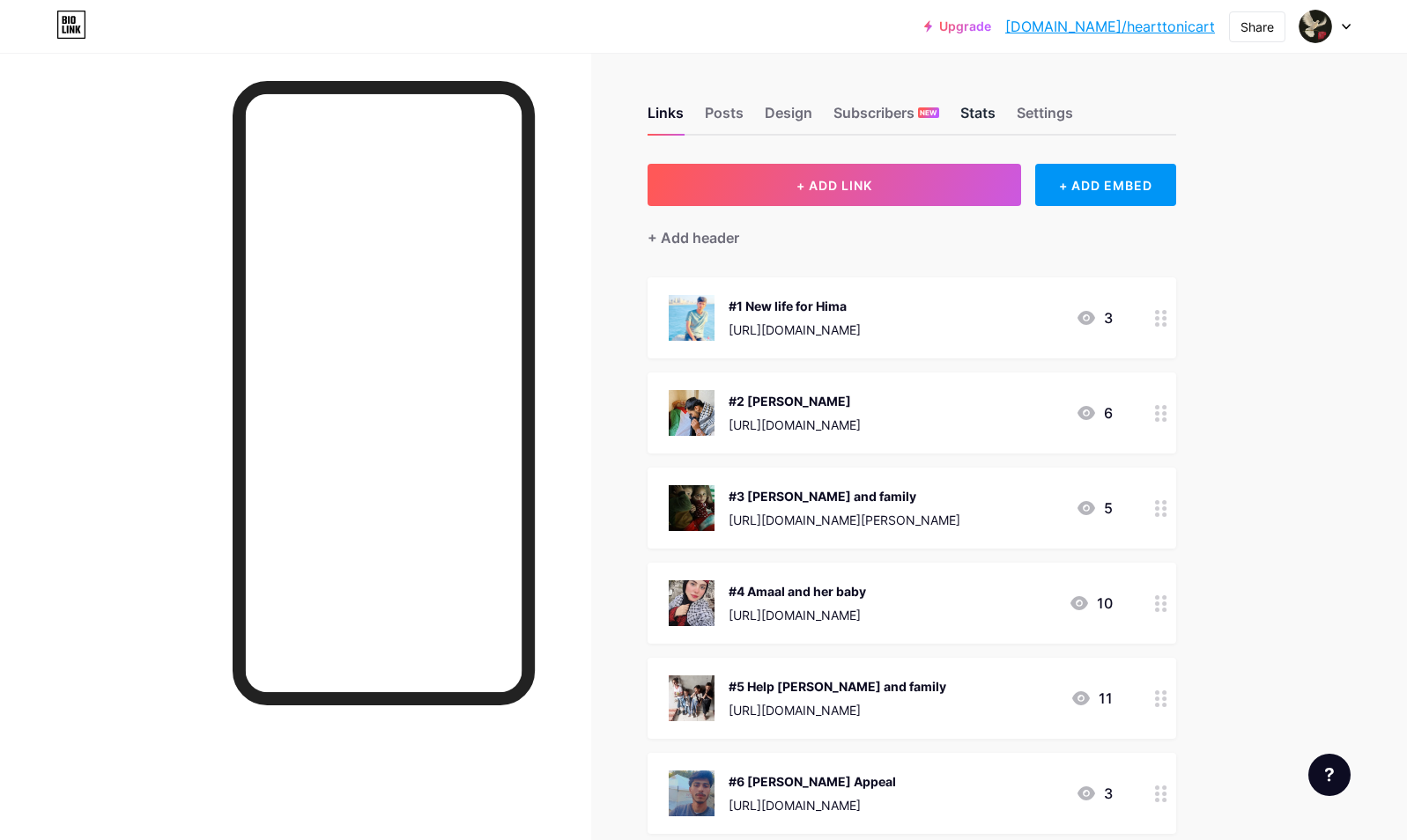
click at [987, 114] on div "Stats" at bounding box center [978, 118] width 35 height 32
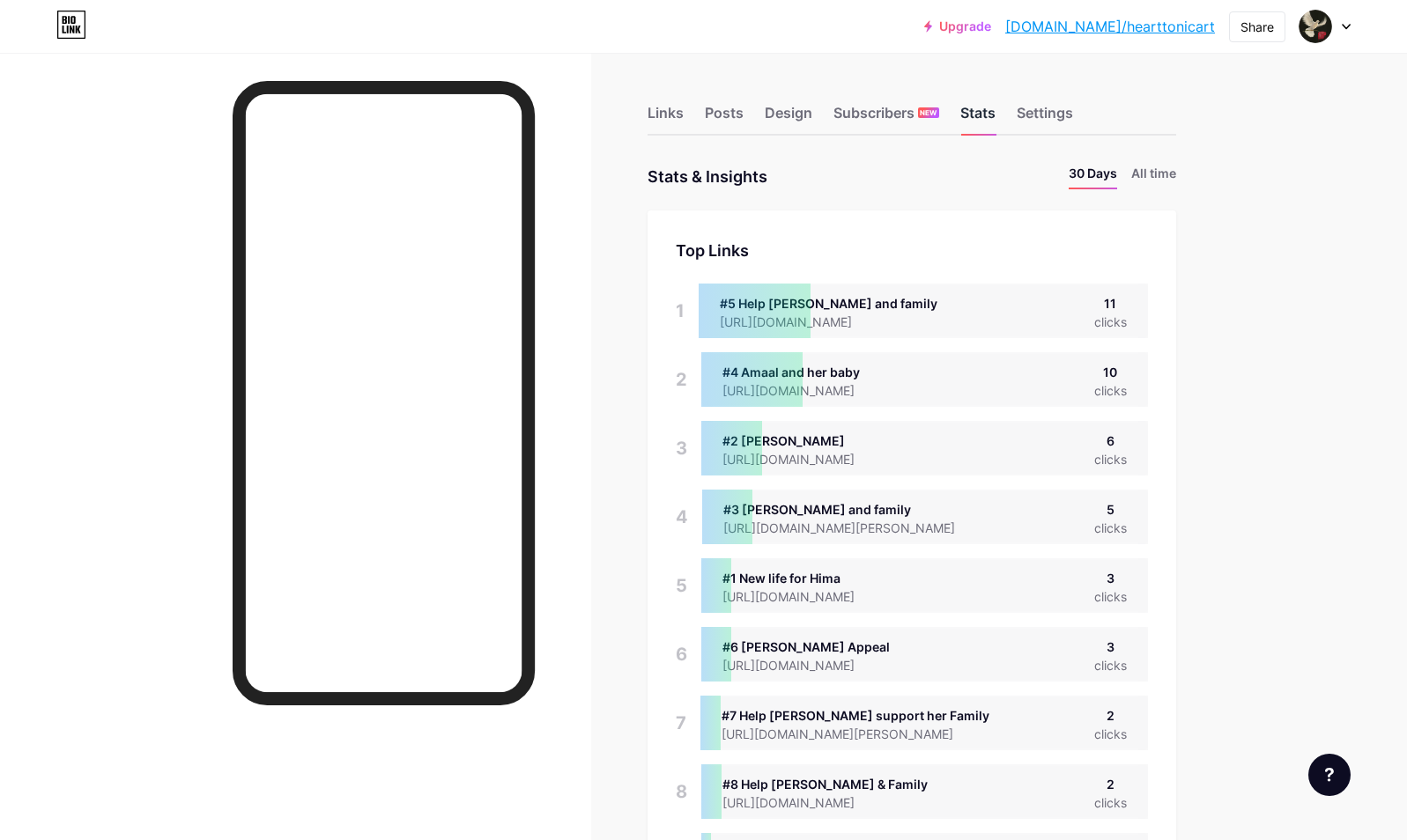
scroll to position [840, 1407]
click at [684, 110] on div "Links" at bounding box center [665, 118] width 36 height 32
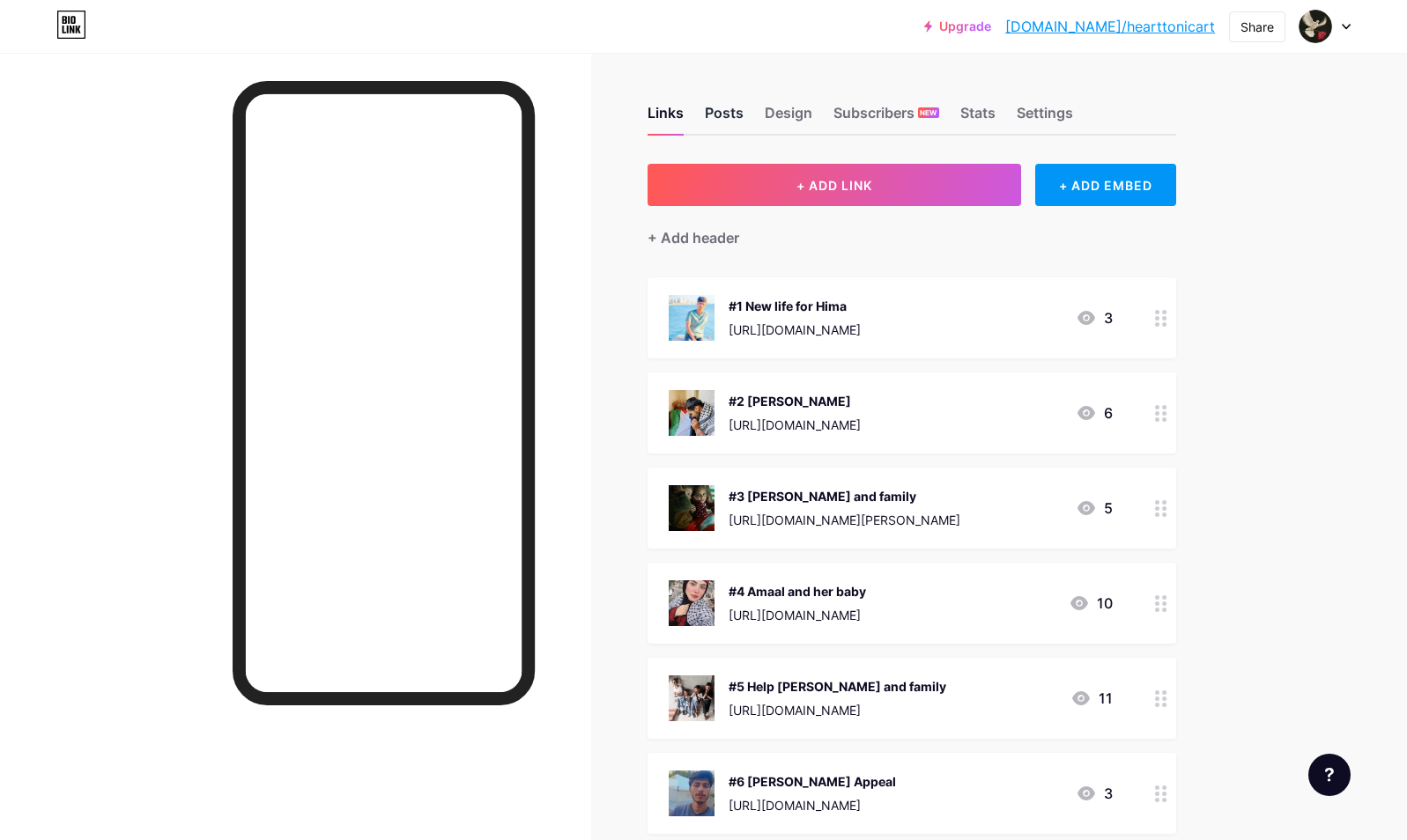
click at [729, 108] on div "Posts" at bounding box center [724, 118] width 39 height 32
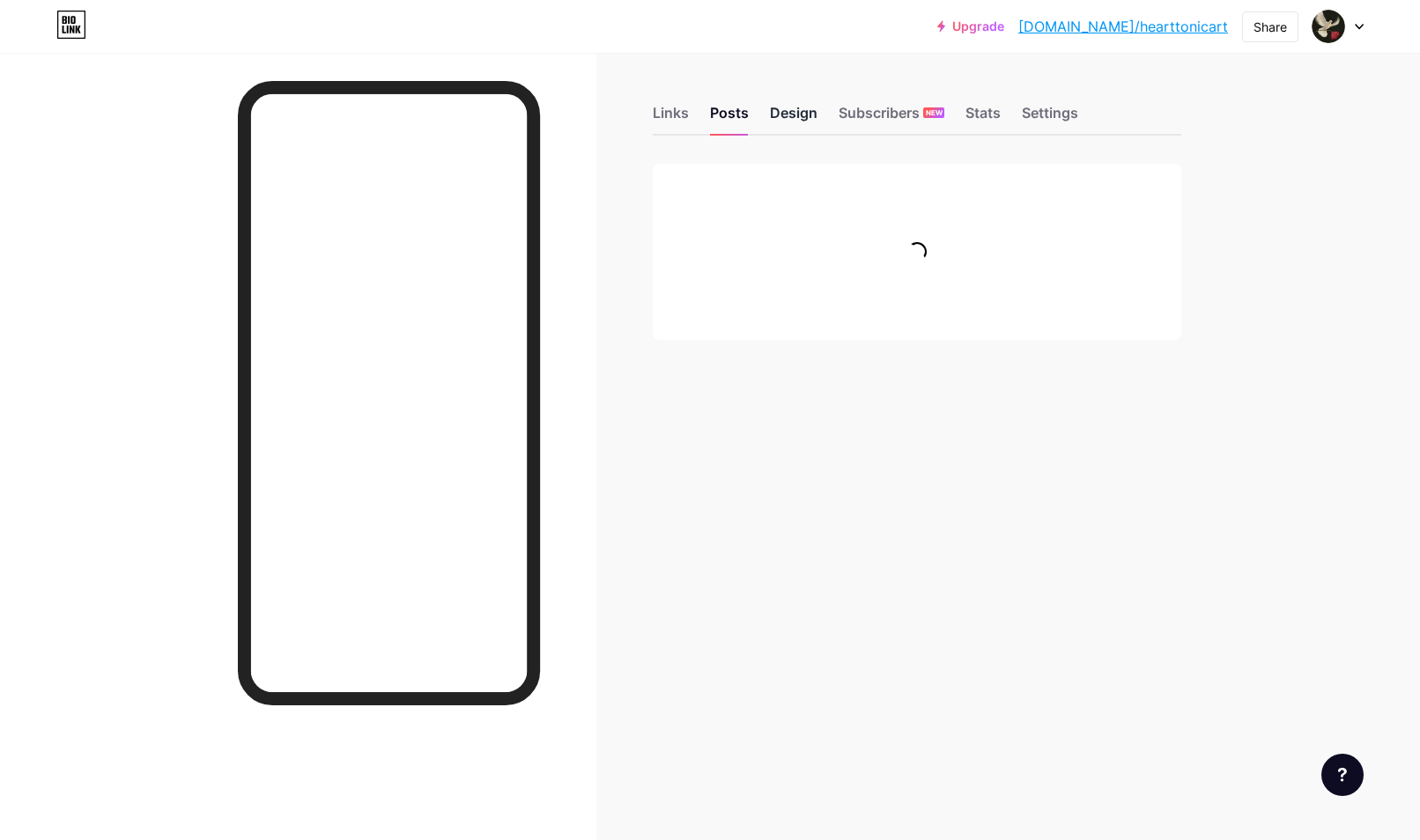
click at [790, 113] on div "Design" at bounding box center [794, 118] width 48 height 32
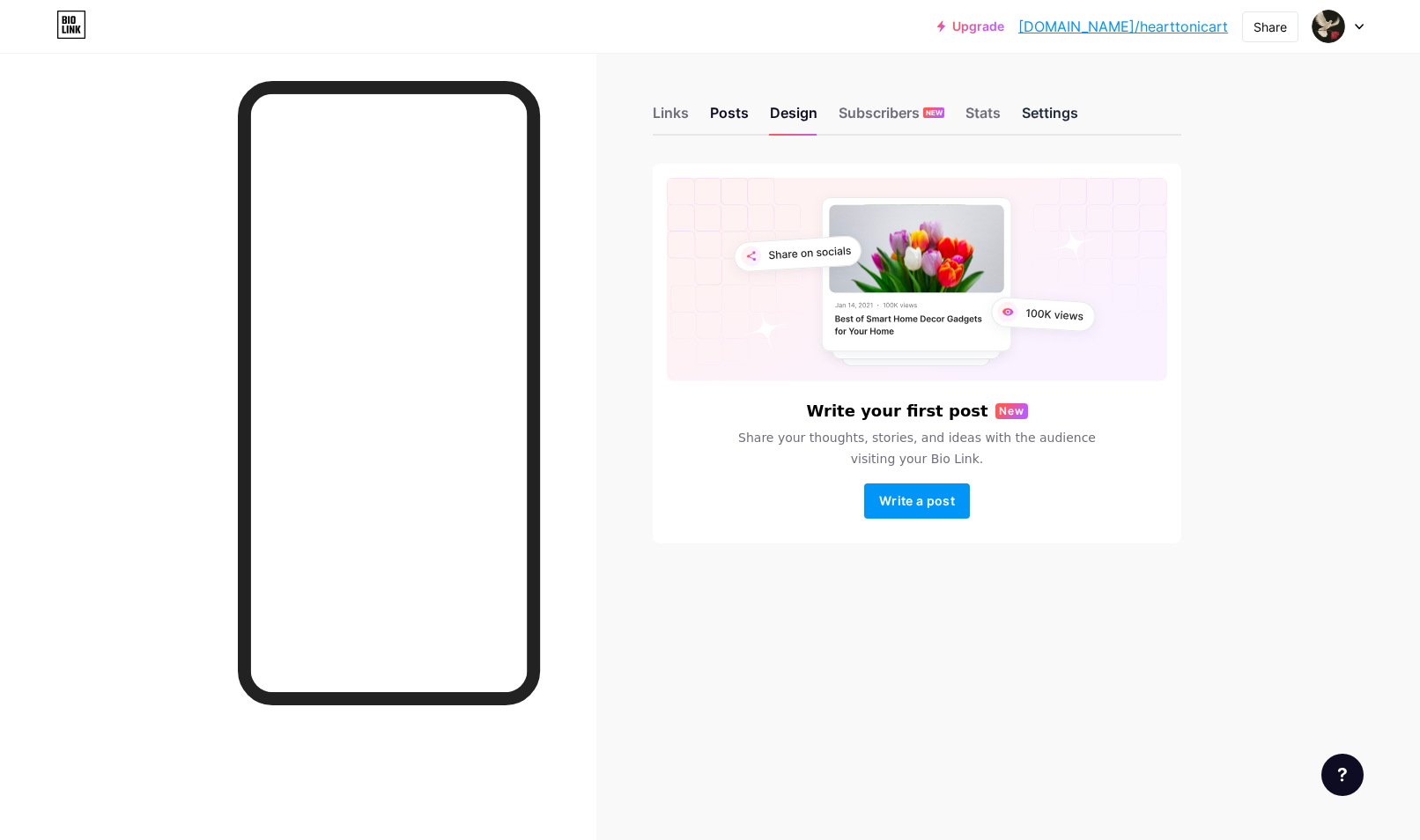
click at [1025, 112] on div "Settings" at bounding box center [1050, 118] width 57 height 32
click at [992, 112] on div "Stats" at bounding box center [983, 118] width 35 height 32
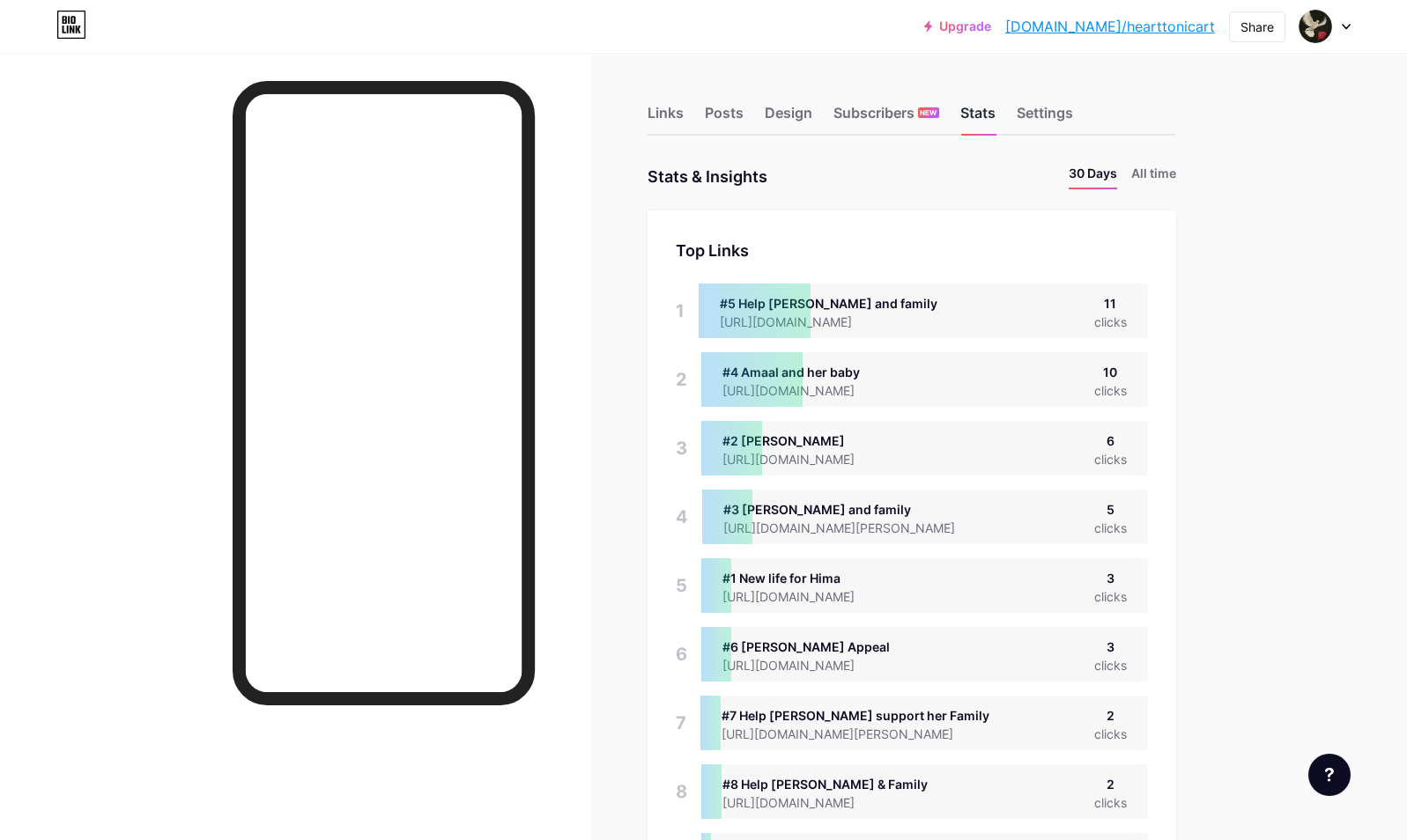
scroll to position [840, 1407]
click at [785, 110] on div "Design" at bounding box center [789, 118] width 48 height 32
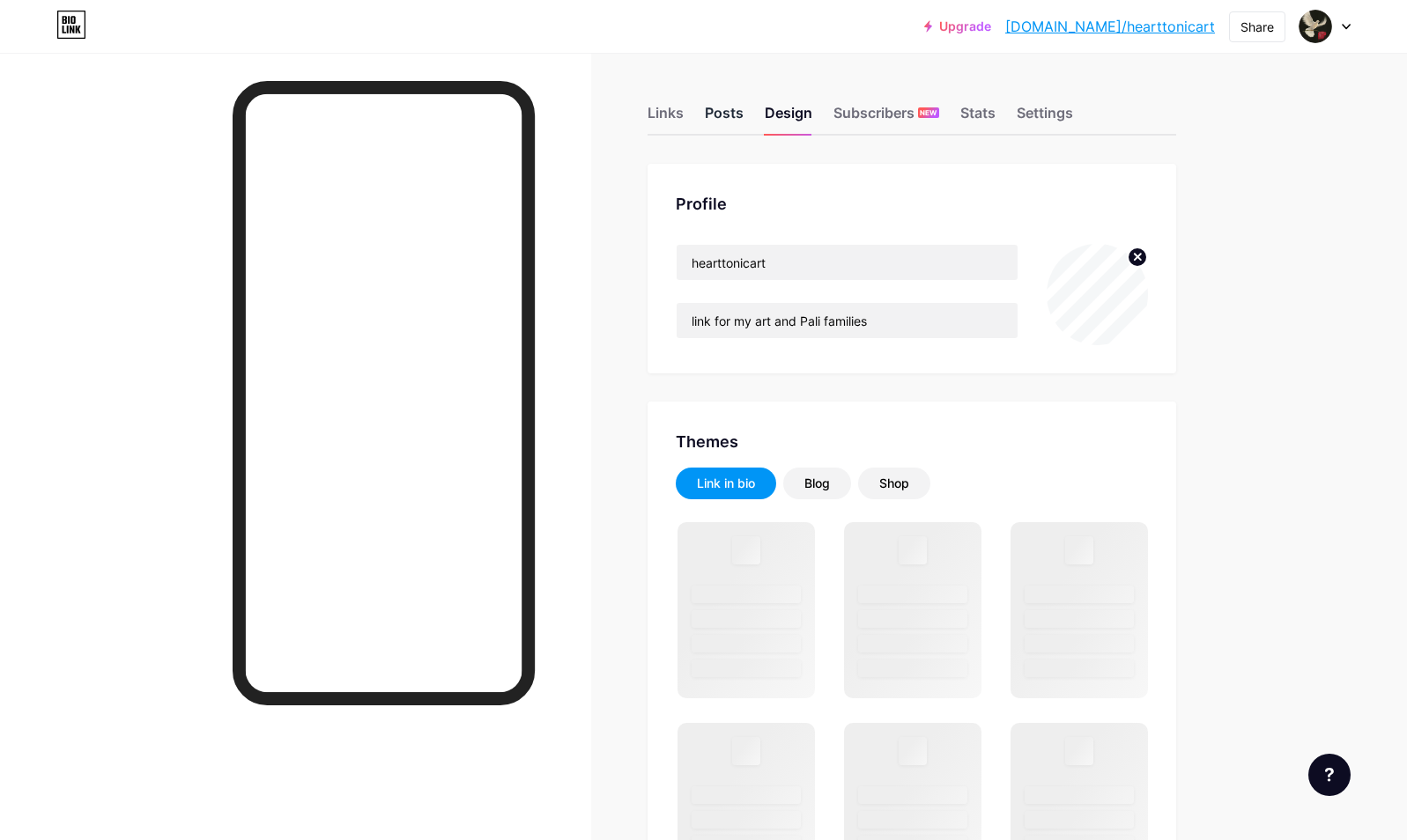
click at [738, 117] on div "Posts" at bounding box center [724, 118] width 39 height 32
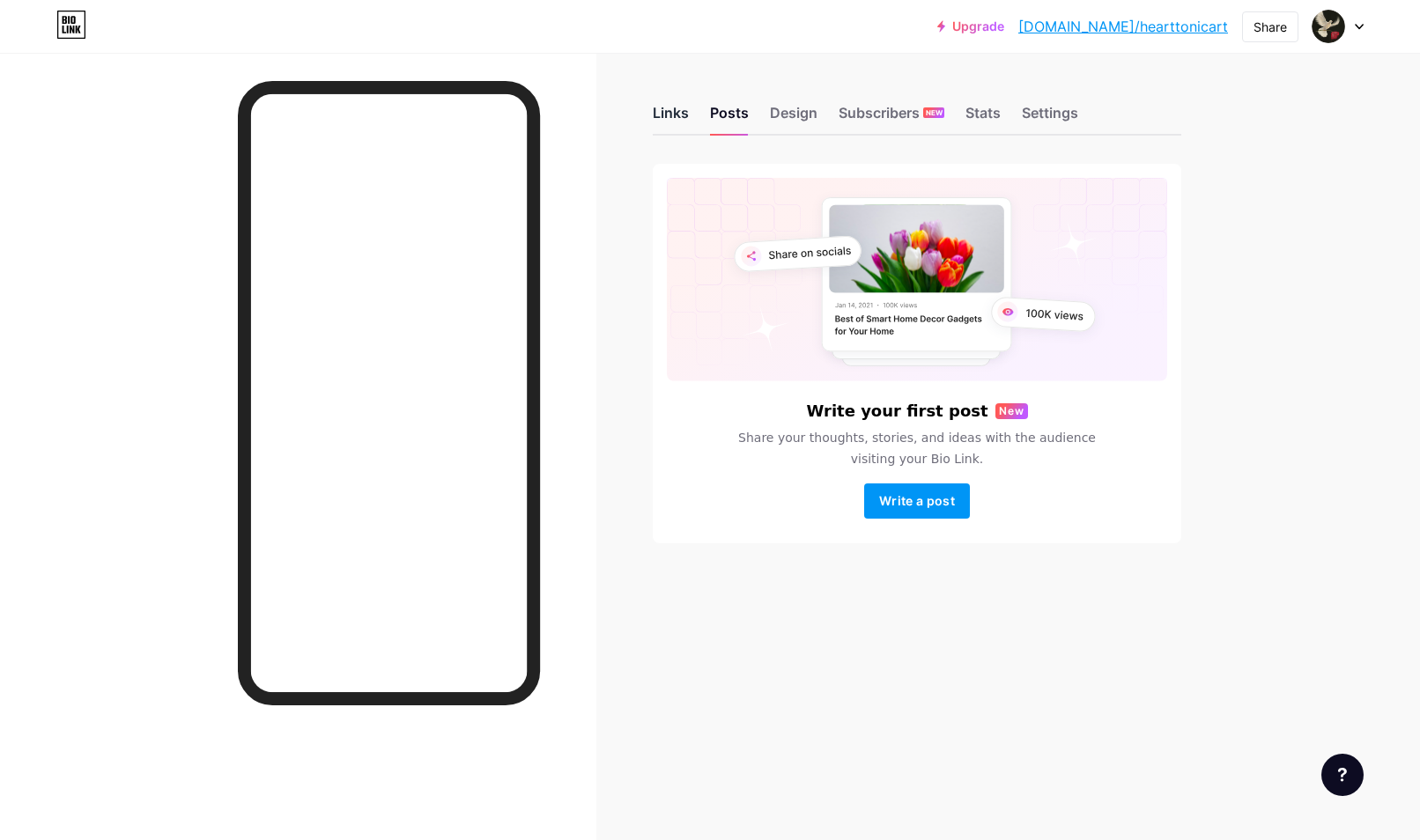
click at [668, 117] on div "Links" at bounding box center [670, 118] width 36 height 32
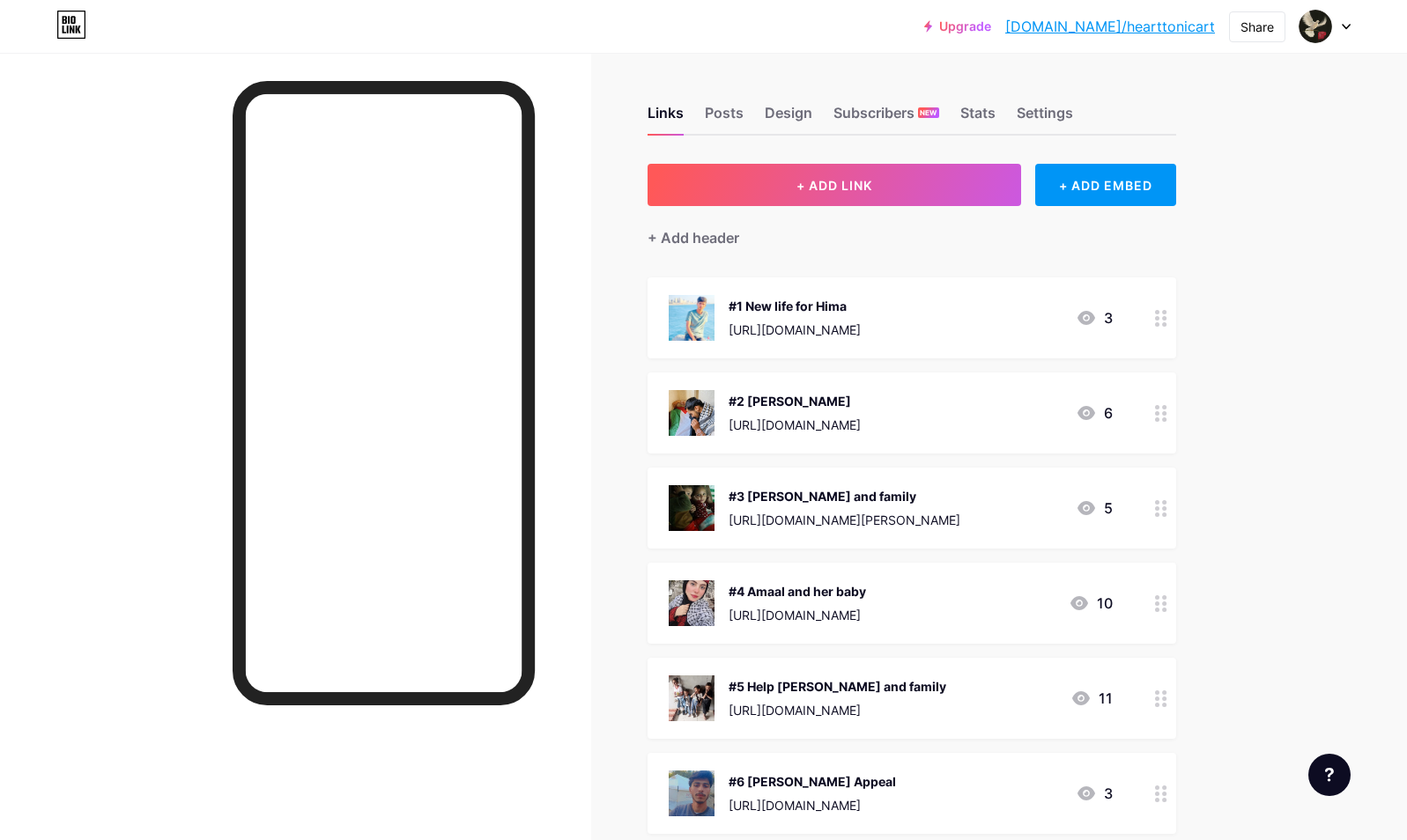
click at [1095, 316] on icon at bounding box center [1086, 318] width 18 height 14
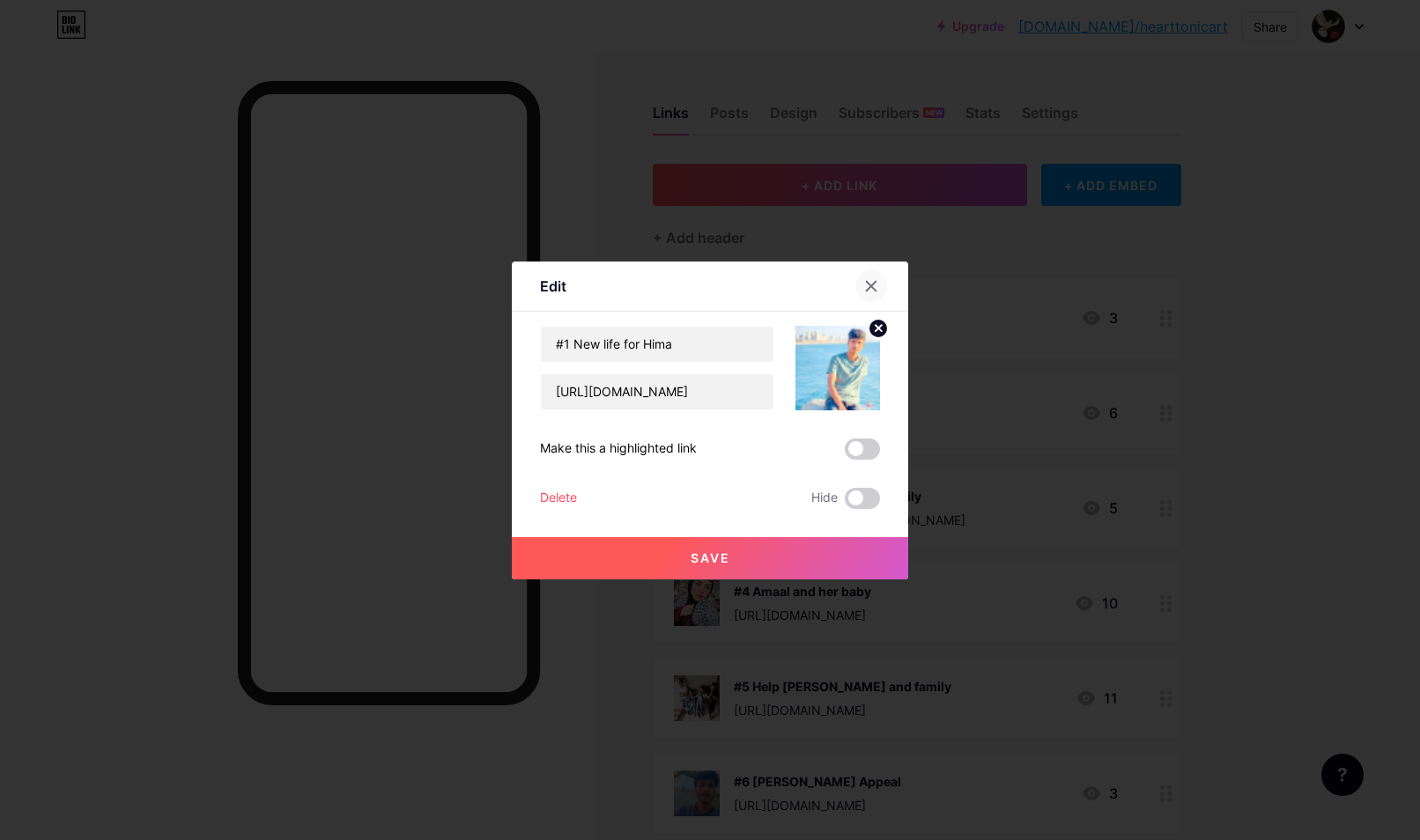
click at [864, 279] on icon at bounding box center [871, 286] width 14 height 14
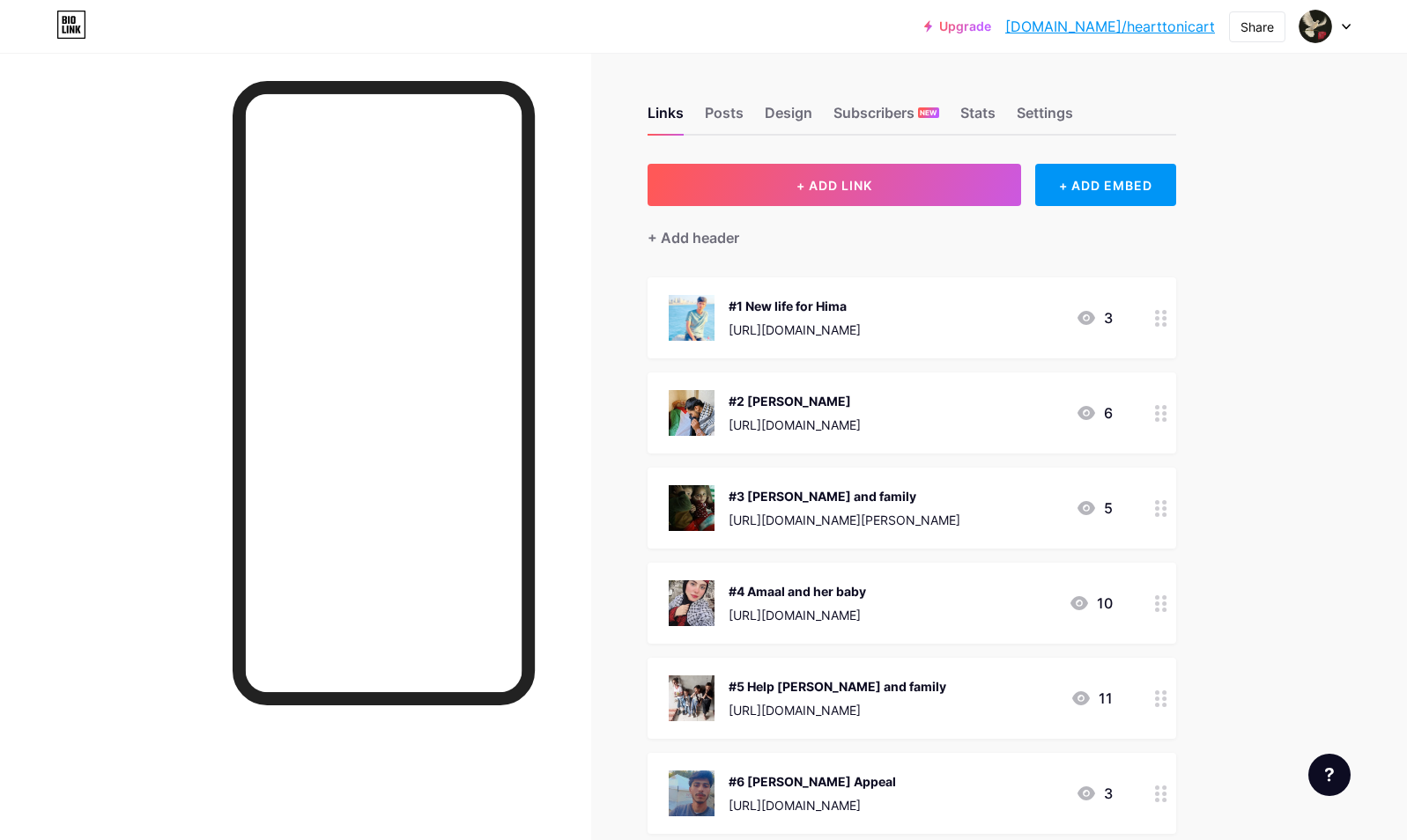
click at [1078, 309] on div "#1 New life for Hima [URL][DOMAIN_NAME] 3" at bounding box center [890, 318] width 444 height 46
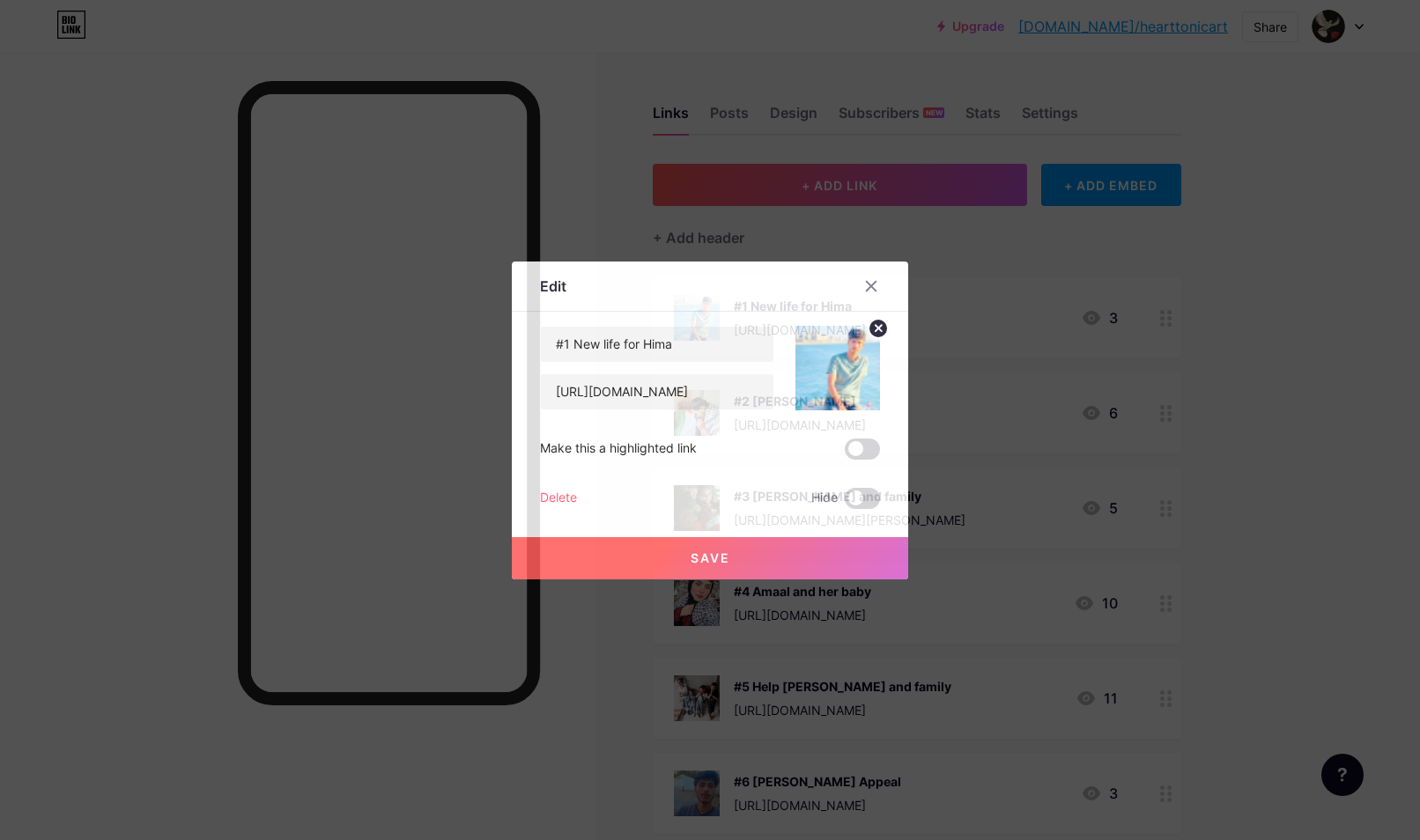
click at [552, 279] on div "Edit" at bounding box center [553, 286] width 27 height 21
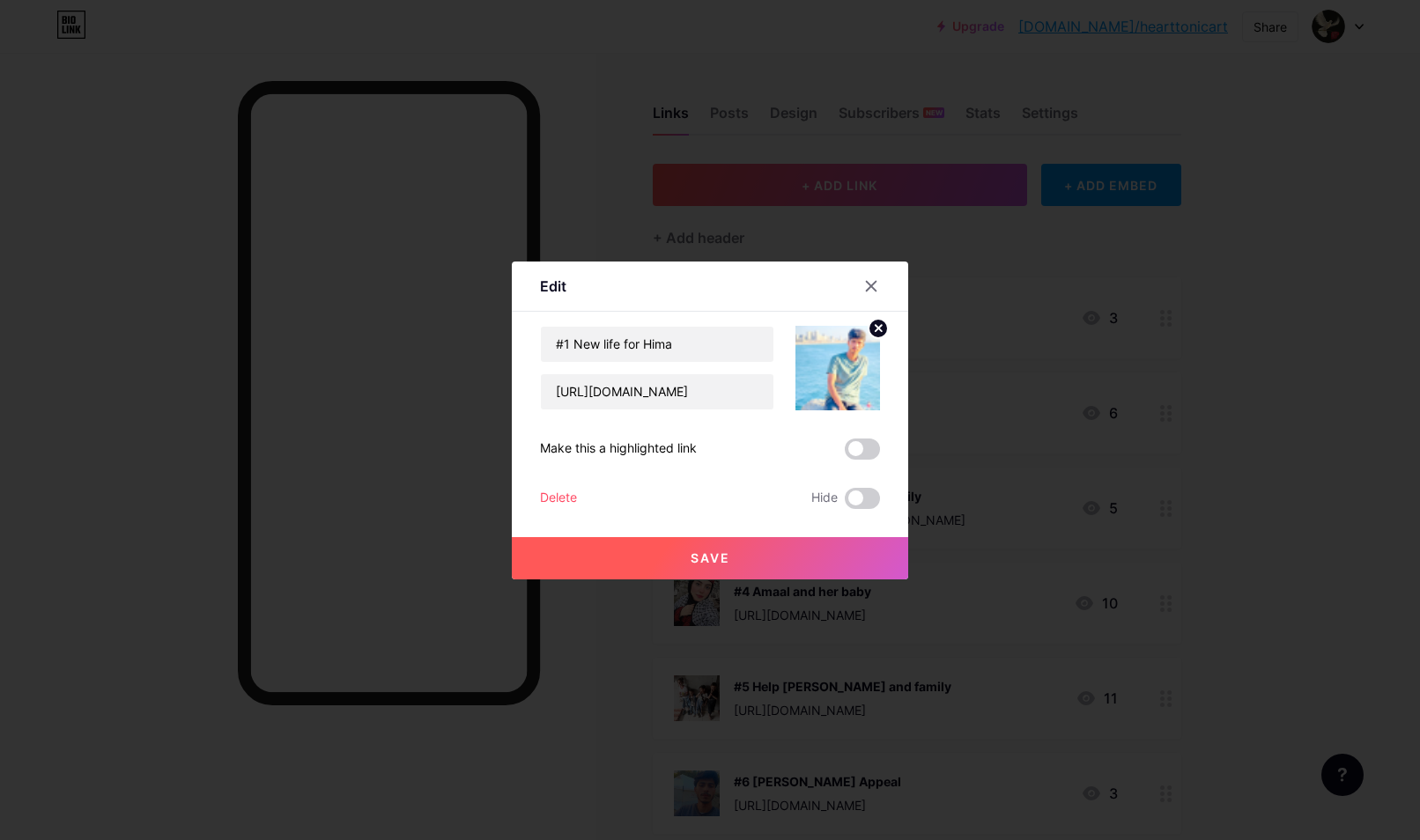
click at [1211, 287] on div at bounding box center [710, 420] width 1420 height 840
